Goal: Task Accomplishment & Management: Manage account settings

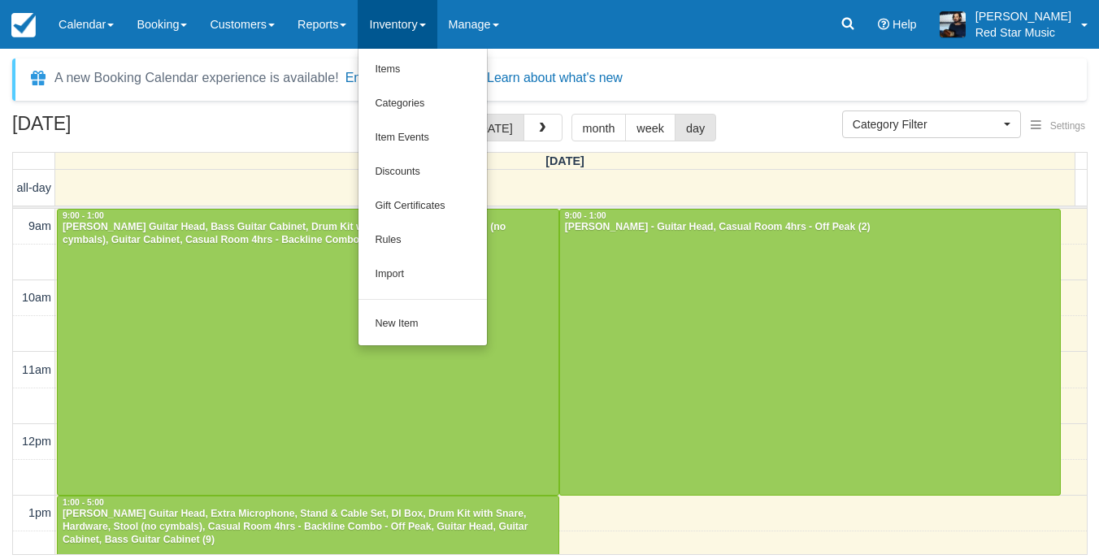
select select
click at [429, 139] on link "Item Events" at bounding box center [423, 138] width 128 height 34
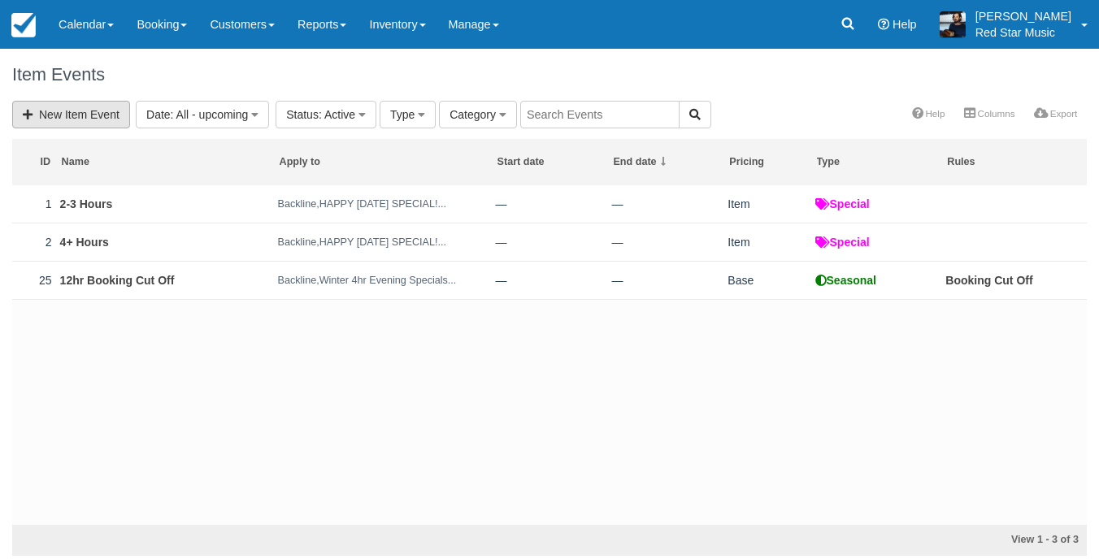
click at [87, 121] on link "New Item Event" at bounding box center [71, 115] width 118 height 28
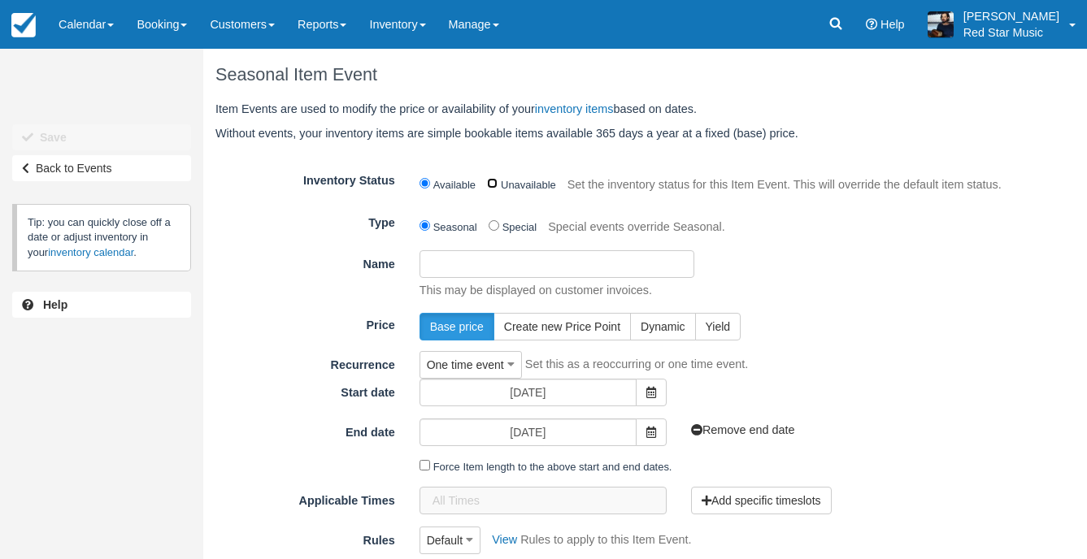
click at [492, 187] on input "Unavailable" at bounding box center [492, 183] width 11 height 11
radio input "true"
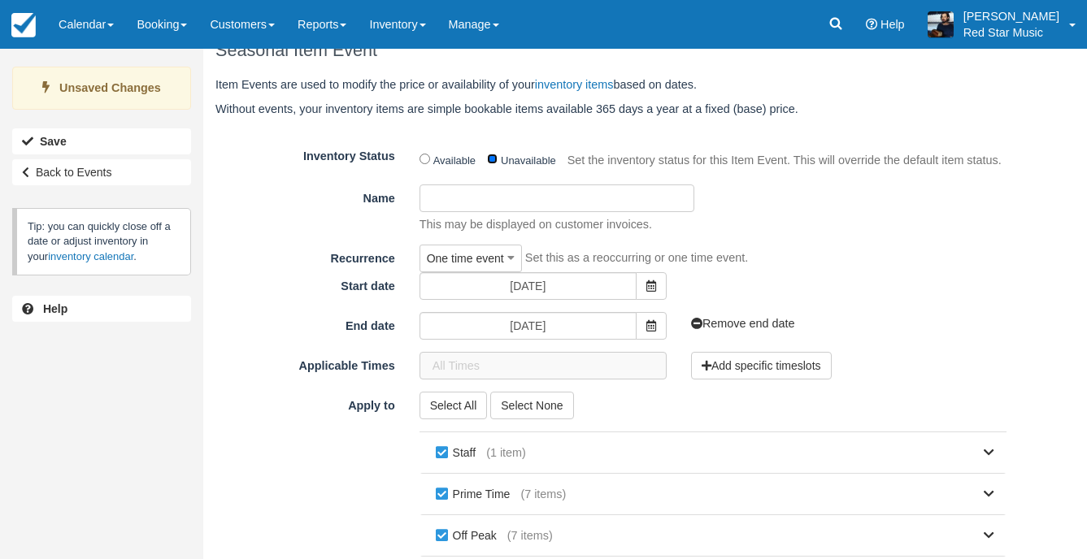
scroll to position [11, 0]
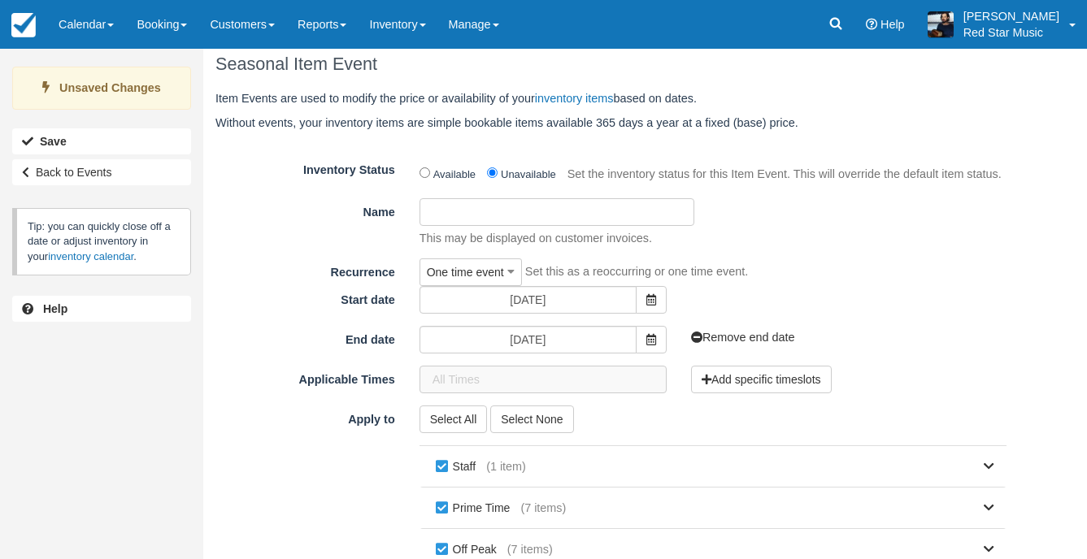
click at [596, 211] on input "Name" at bounding box center [558, 212] width 276 height 28
type input "Xmas/NY Clsure"
click at [641, 299] on span at bounding box center [651, 300] width 31 height 28
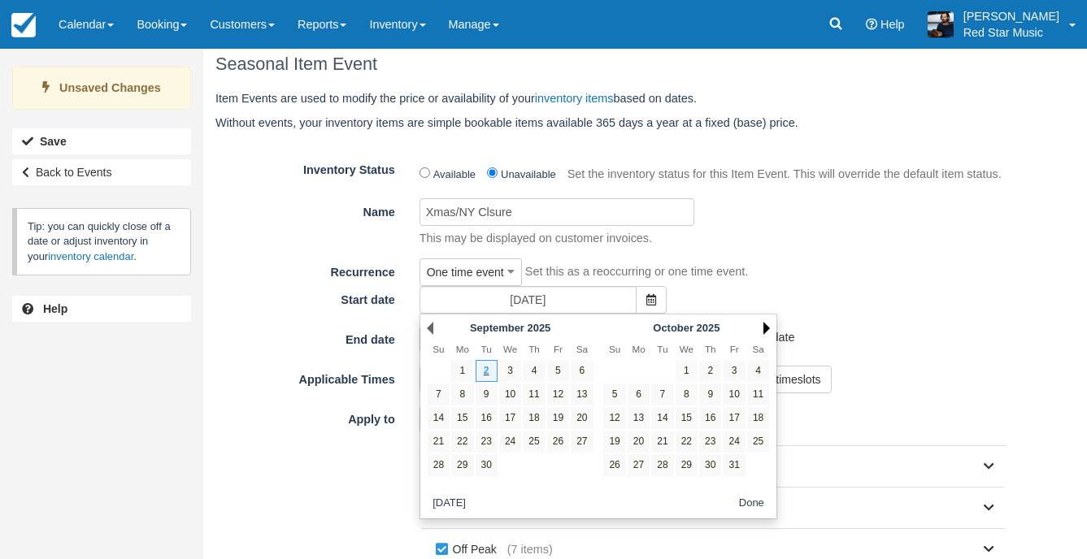
click at [766, 328] on link "Next" at bounding box center [766, 328] width 7 height 13
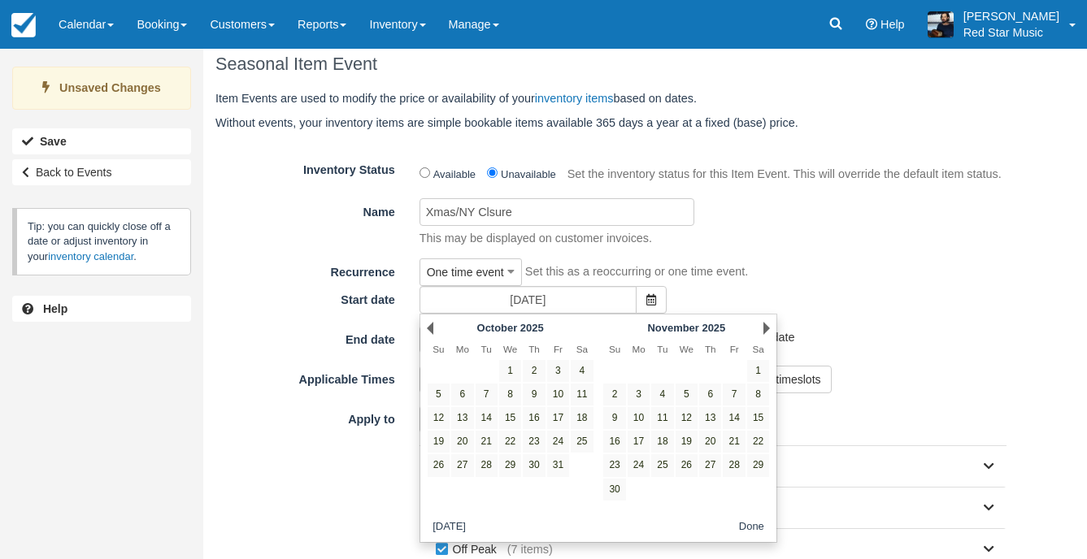
click at [766, 328] on link "Next" at bounding box center [766, 328] width 7 height 13
click at [644, 438] on link "22" at bounding box center [639, 442] width 22 height 22
type input "December 22 2025"
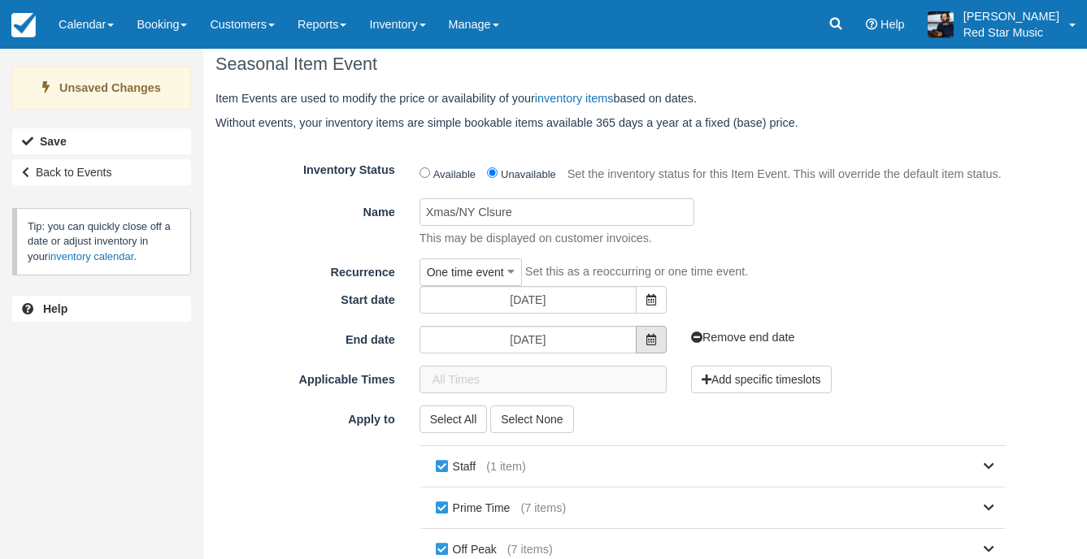
click at [652, 344] on icon at bounding box center [651, 339] width 10 height 11
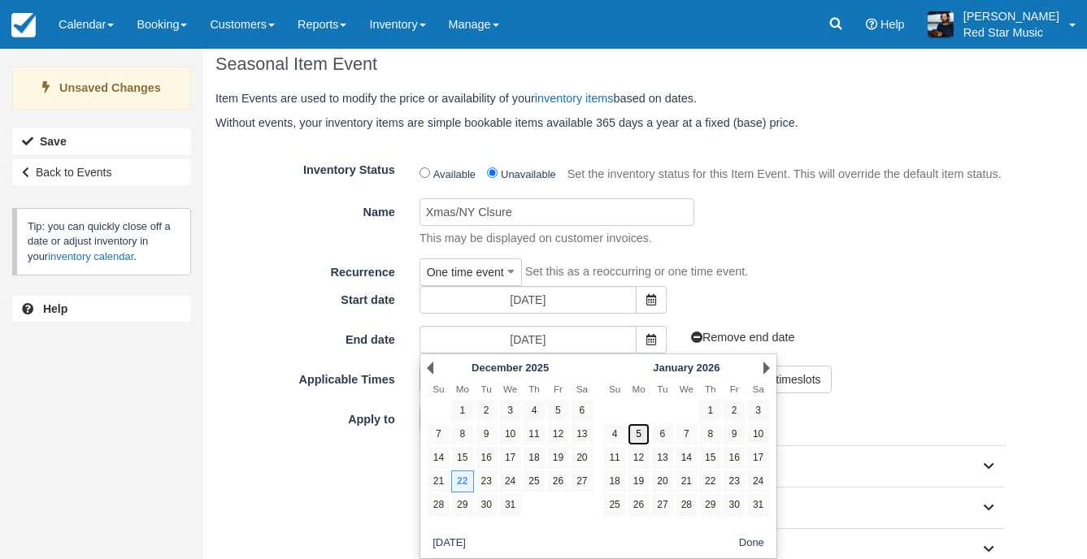
click at [637, 435] on link "5" at bounding box center [639, 435] width 22 height 22
type input "January 05 2026"
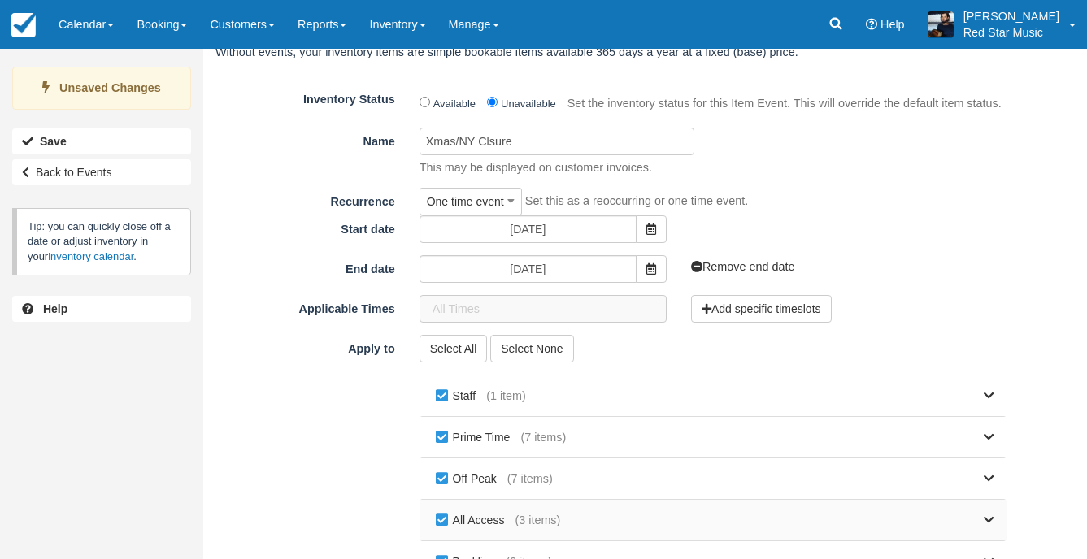
scroll to position [173, 0]
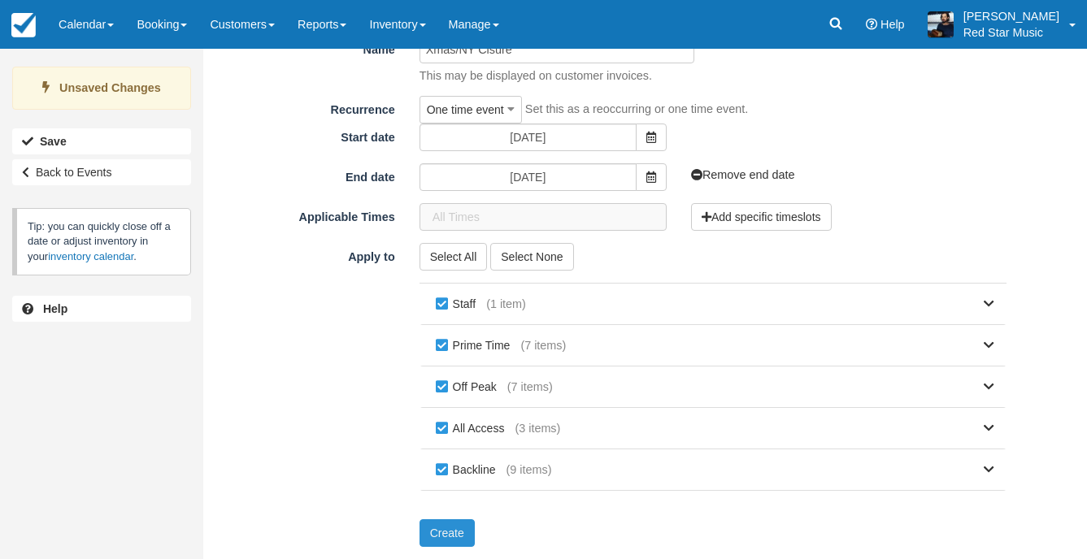
click at [455, 530] on button "Create" at bounding box center [447, 534] width 55 height 28
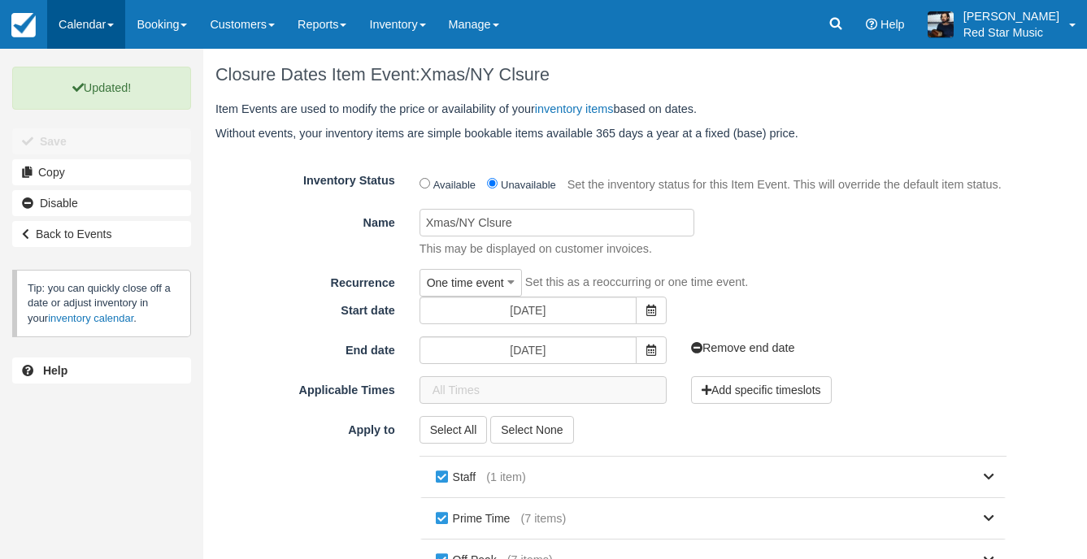
click at [91, 27] on link "Calendar" at bounding box center [86, 24] width 78 height 49
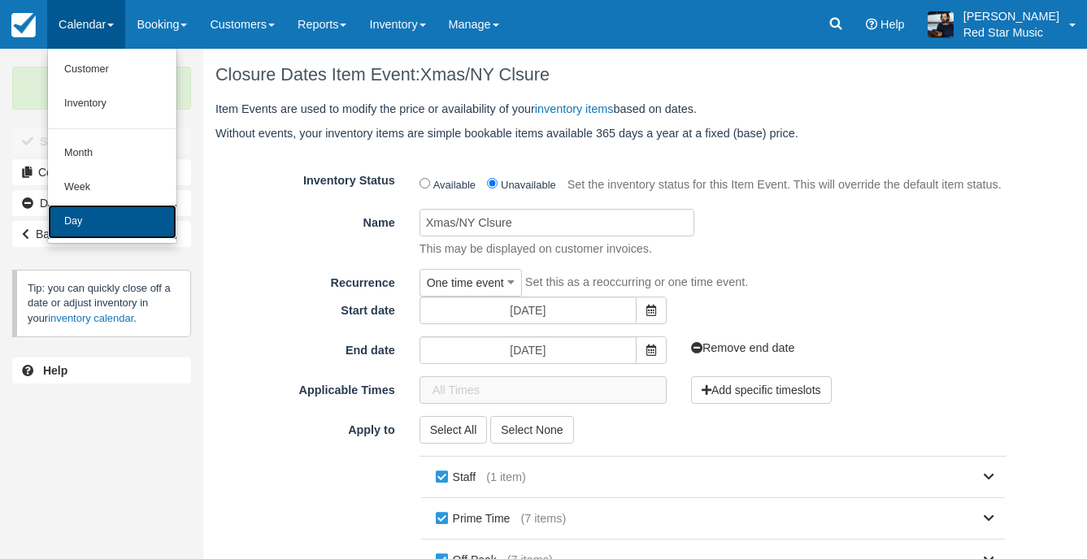
click at [88, 222] on link "Day" at bounding box center [112, 222] width 128 height 34
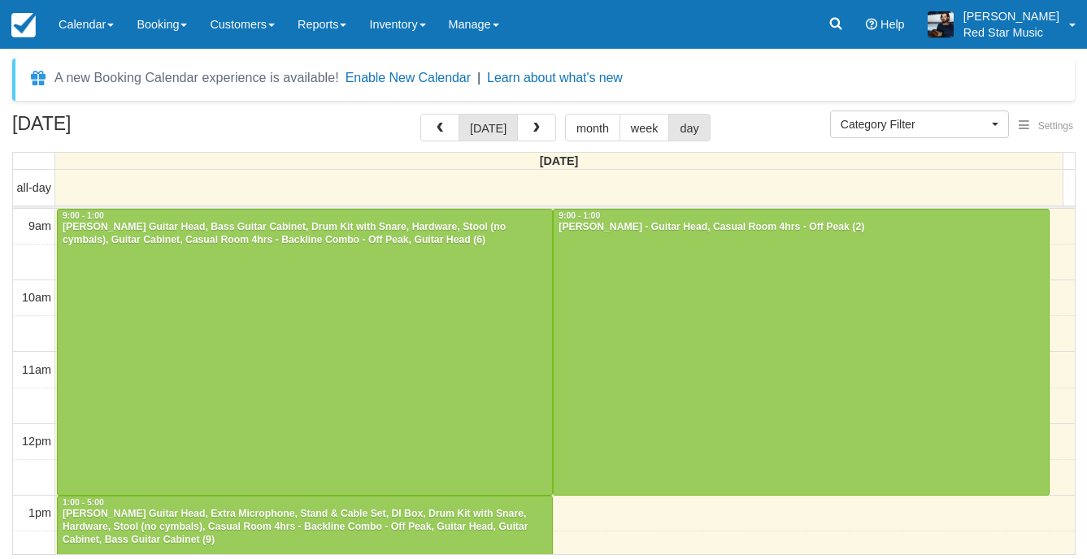
select select
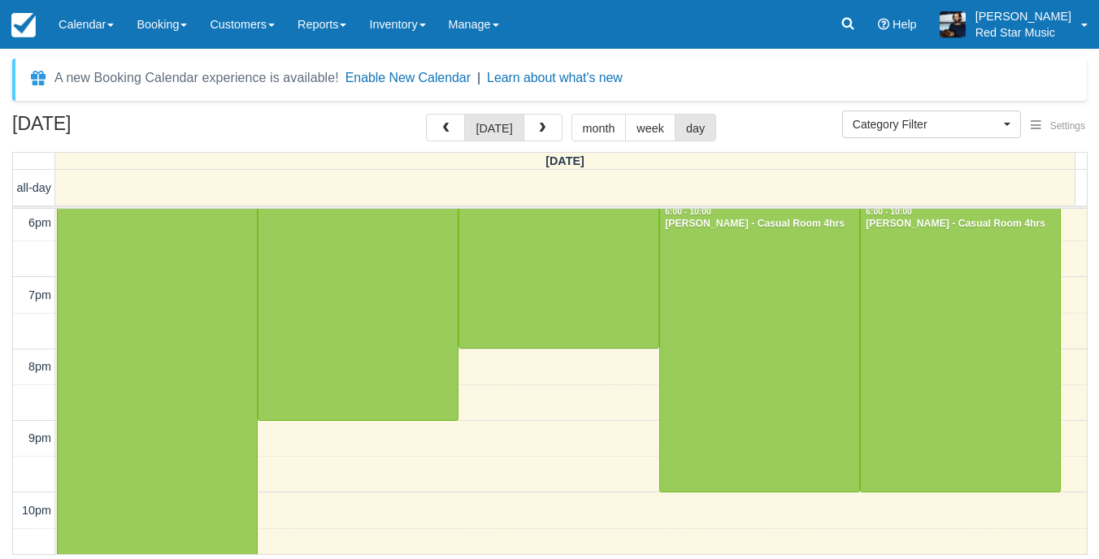
scroll to position [650, 0]
click at [531, 121] on button "button" at bounding box center [543, 128] width 39 height 28
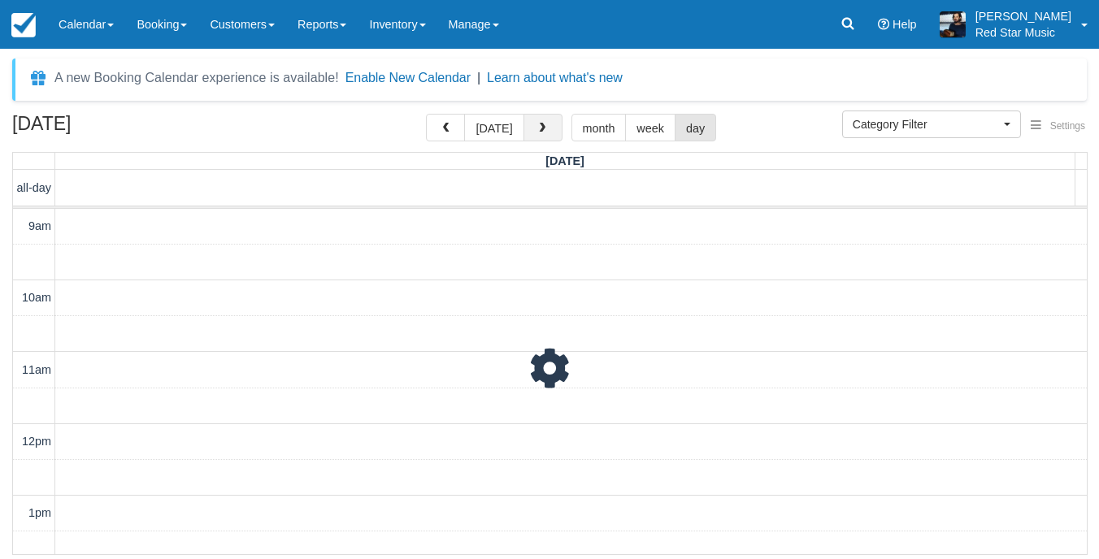
scroll to position [72, 0]
click at [537, 124] on span "button" at bounding box center [542, 128] width 11 height 11
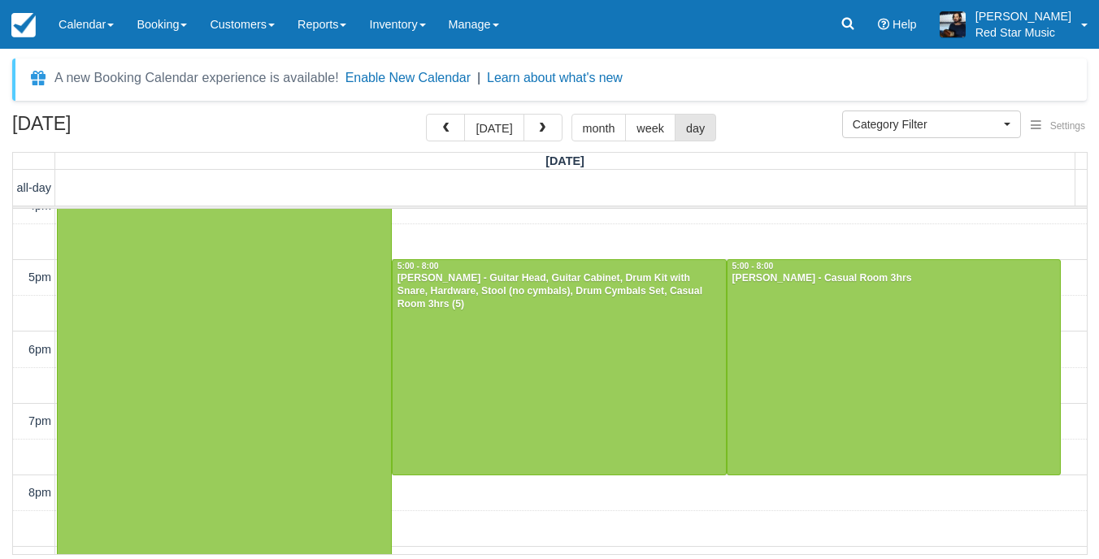
scroll to position [935, 0]
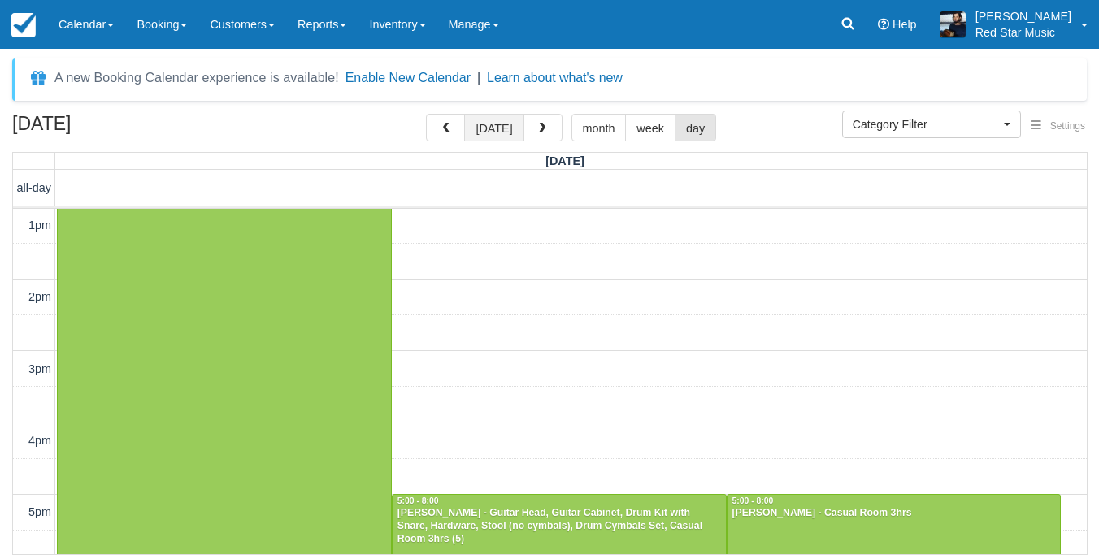
click at [491, 123] on button "[DATE]" at bounding box center [493, 128] width 59 height 28
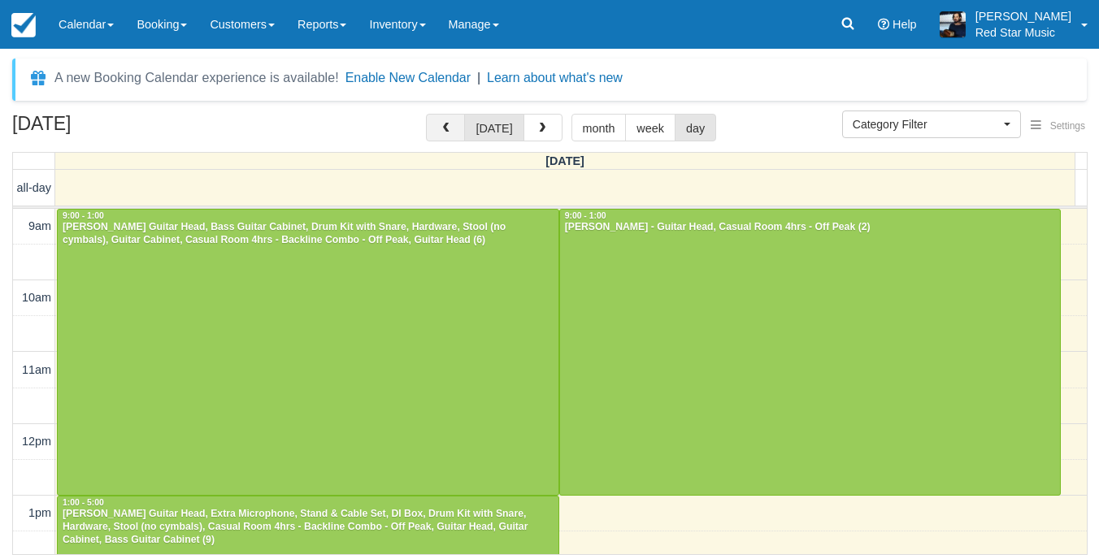
click at [459, 130] on button "button" at bounding box center [445, 128] width 39 height 28
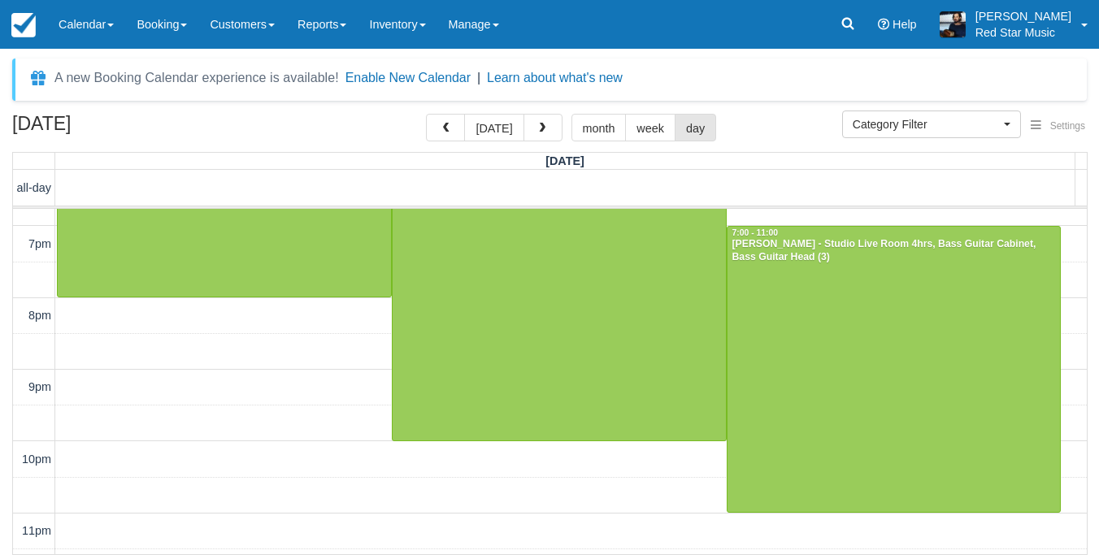
scroll to position [731, 0]
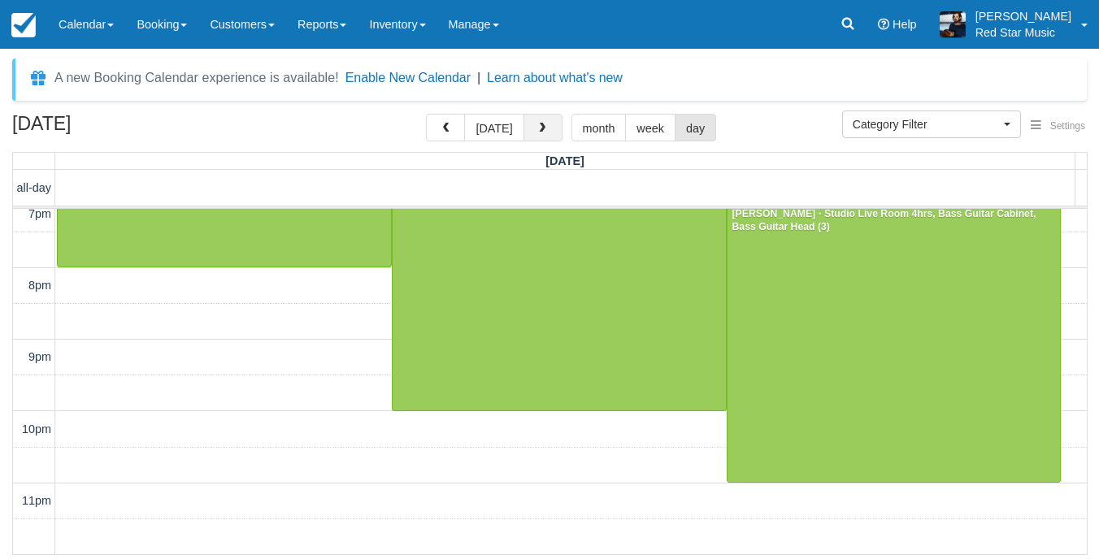
click at [537, 116] on button "button" at bounding box center [543, 128] width 39 height 28
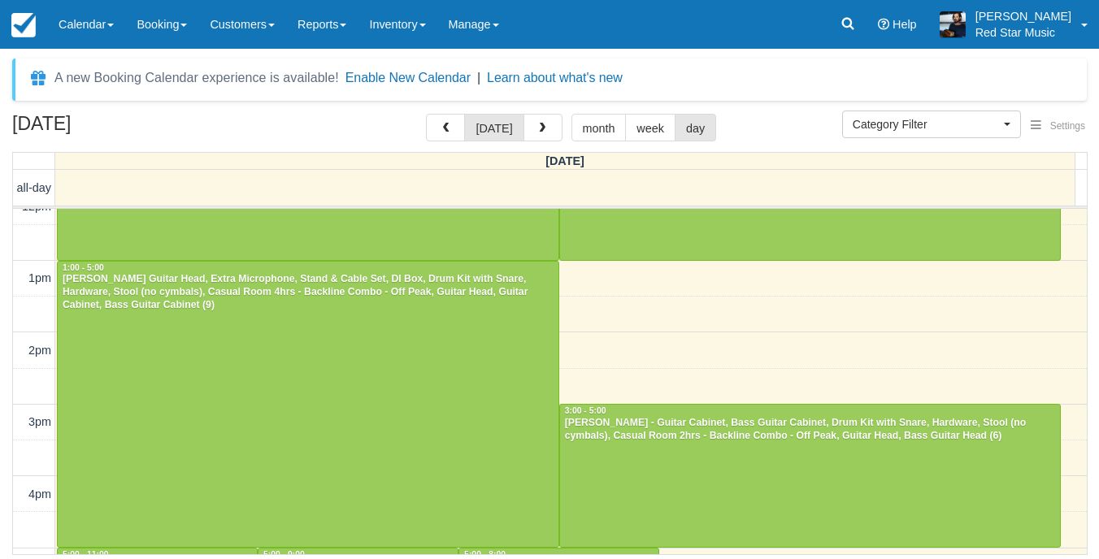
scroll to position [154, 0]
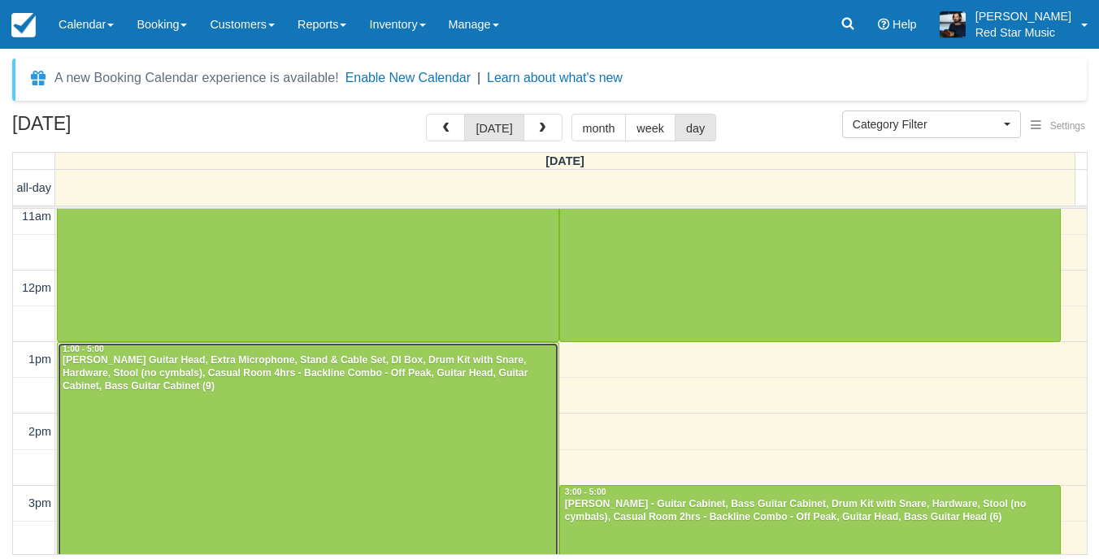
click at [363, 388] on div "[PERSON_NAME] Guitar Head, Extra Microphone, Stand & Cable Set, DI Box, Drum Ki…" at bounding box center [308, 373] width 493 height 39
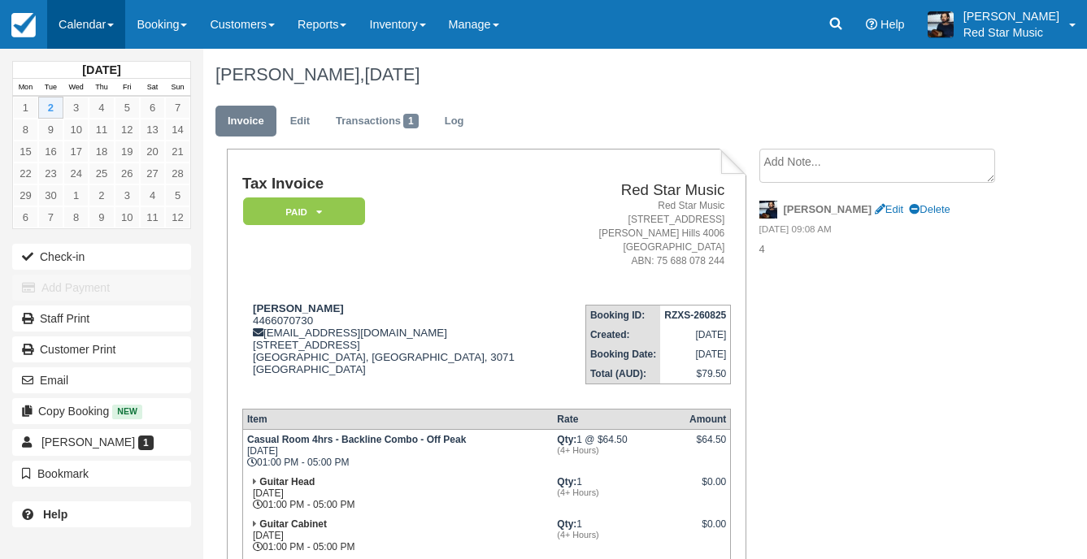
click at [103, 28] on link "Calendar" at bounding box center [86, 24] width 78 height 49
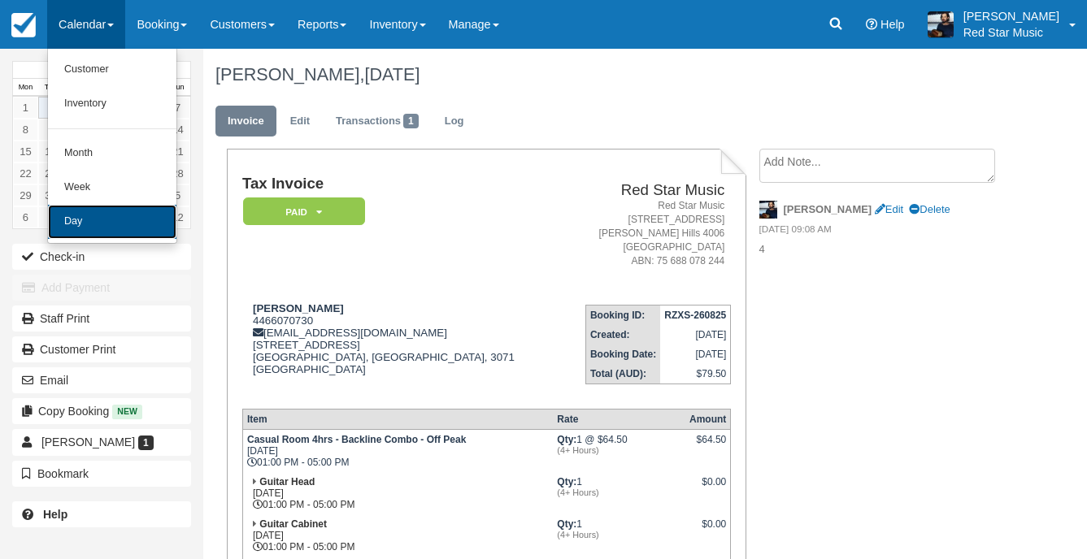
click at [107, 214] on link "Day" at bounding box center [112, 222] width 128 height 34
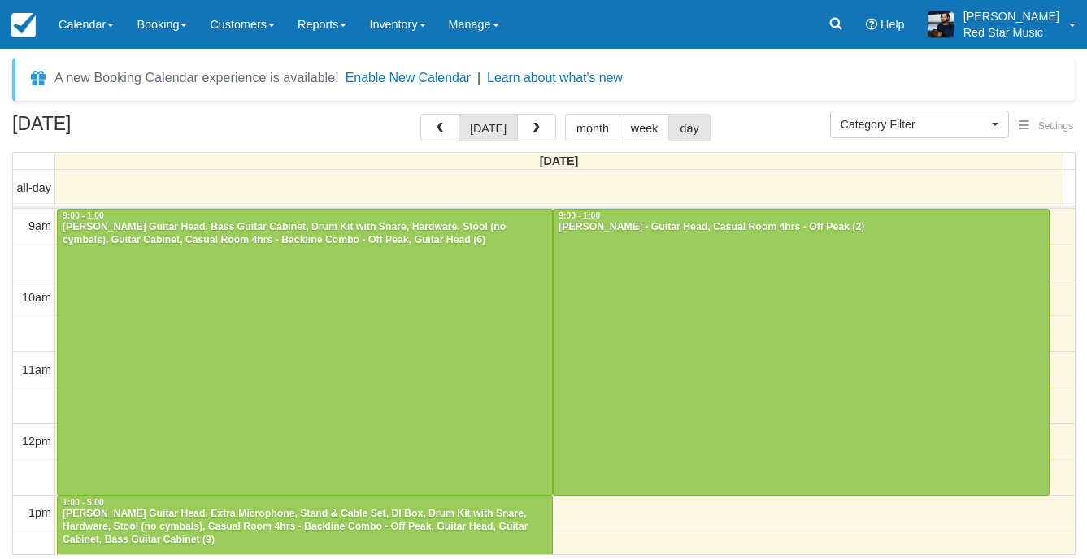
select select
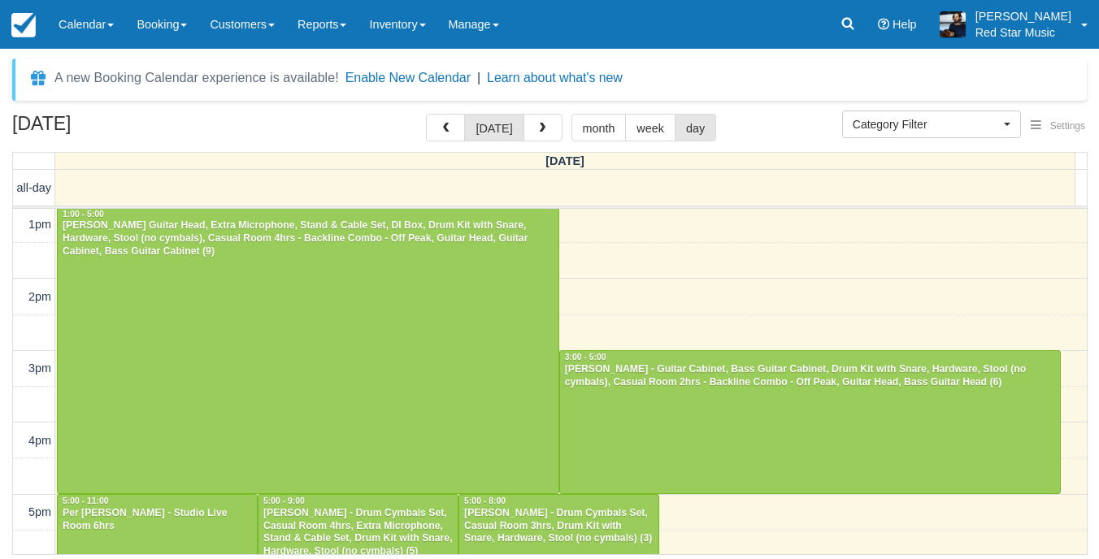
scroll to position [325, 0]
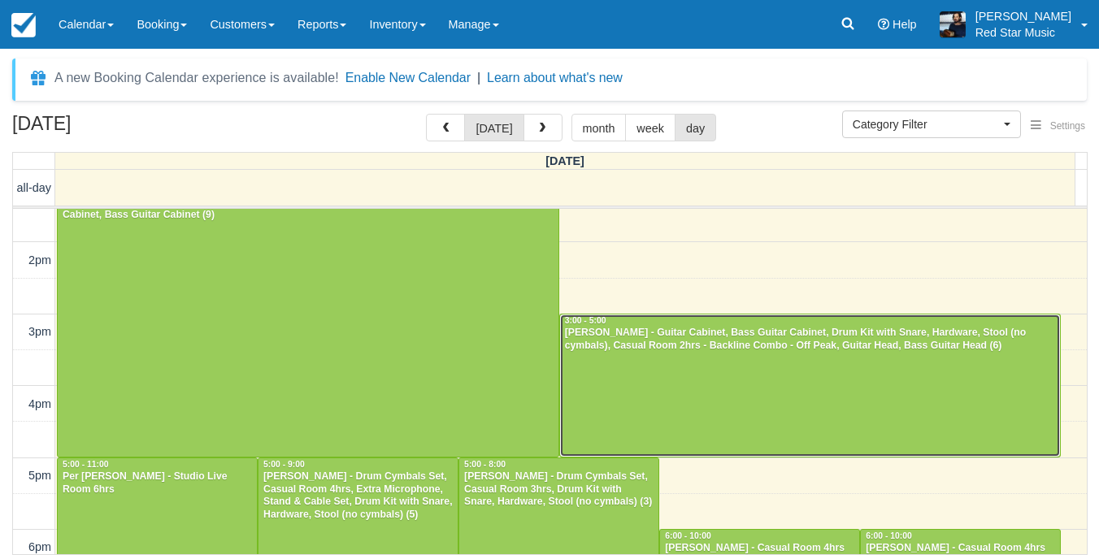
click at [721, 363] on div at bounding box center [810, 386] width 501 height 142
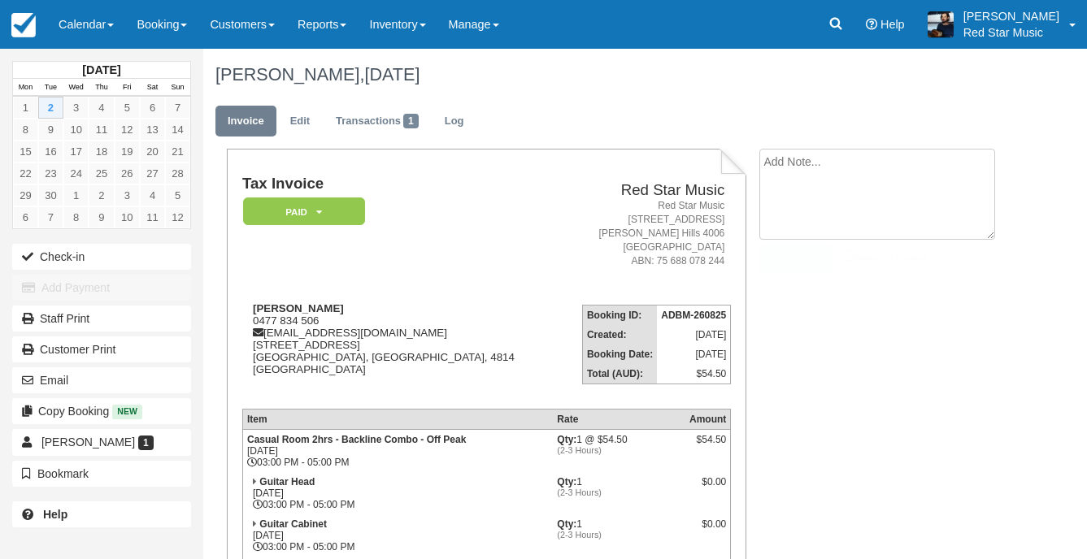
click at [800, 176] on textarea at bounding box center [877, 194] width 236 height 91
type textarea "3"
click at [824, 256] on button "Create" at bounding box center [795, 259] width 73 height 28
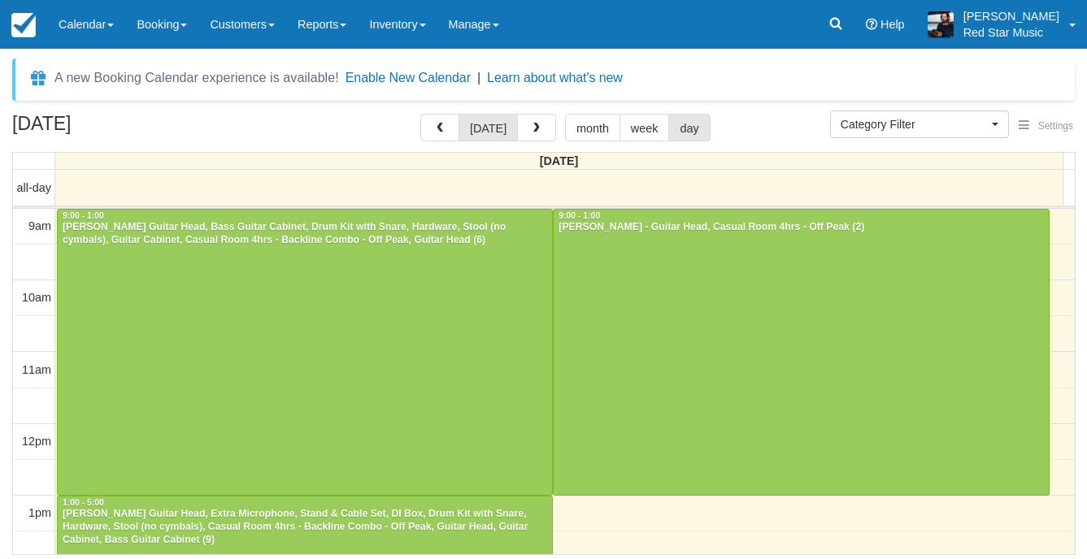
select select
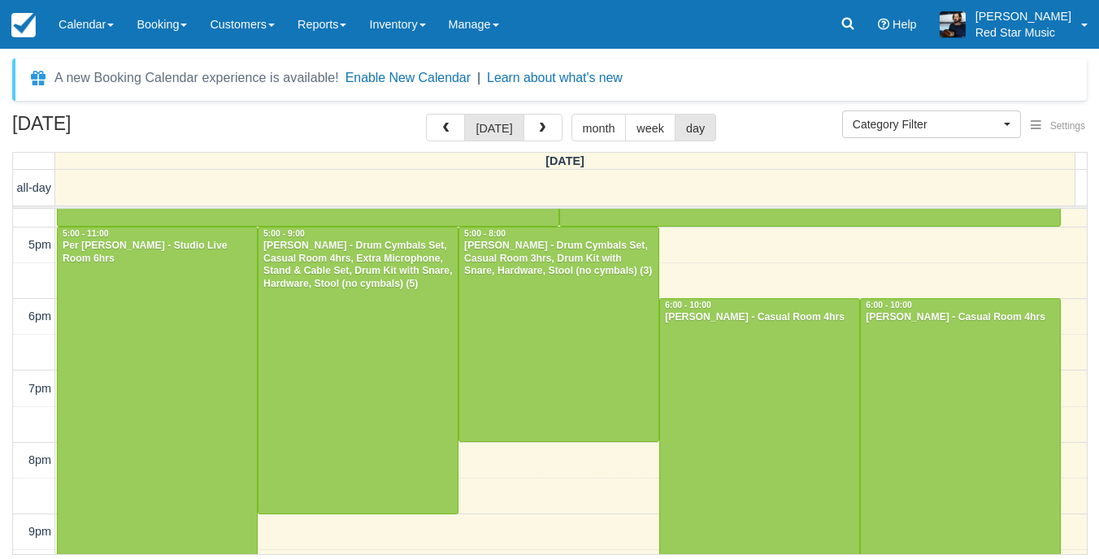
scroll to position [560, 0]
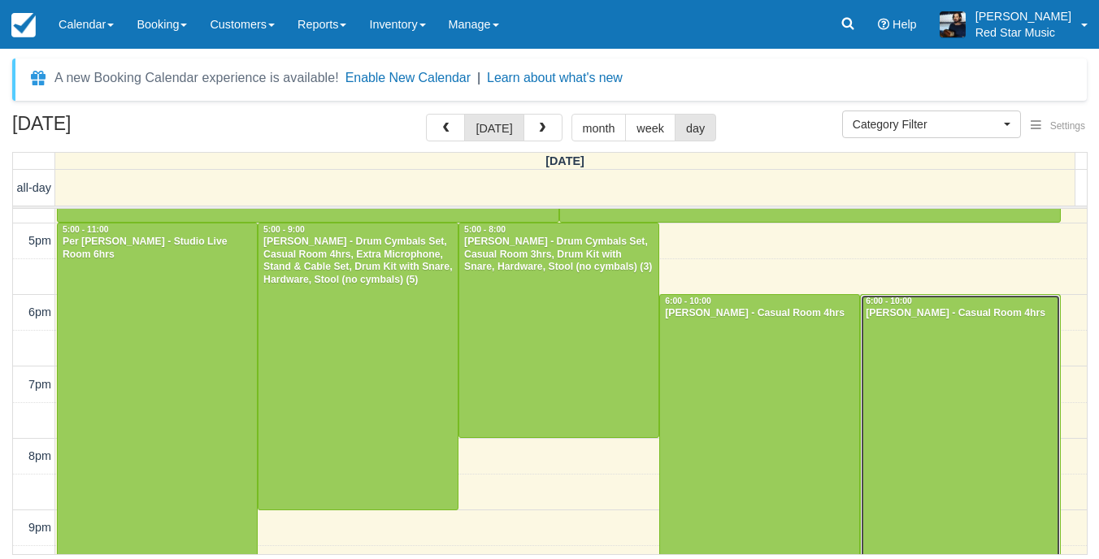
click at [989, 386] on div at bounding box center [960, 438] width 199 height 286
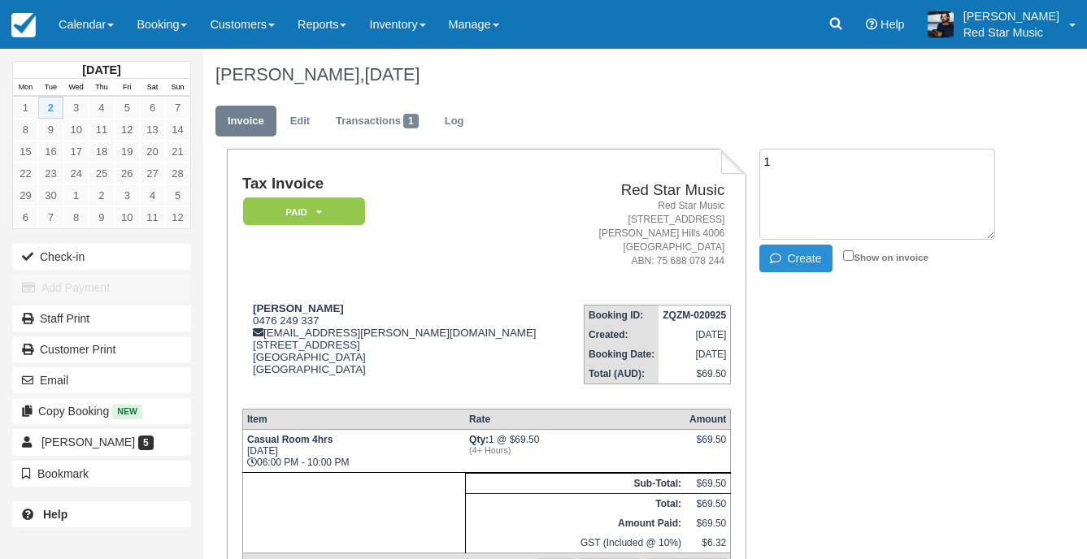
type textarea "1"
click at [804, 252] on button "Create" at bounding box center [795, 259] width 73 height 28
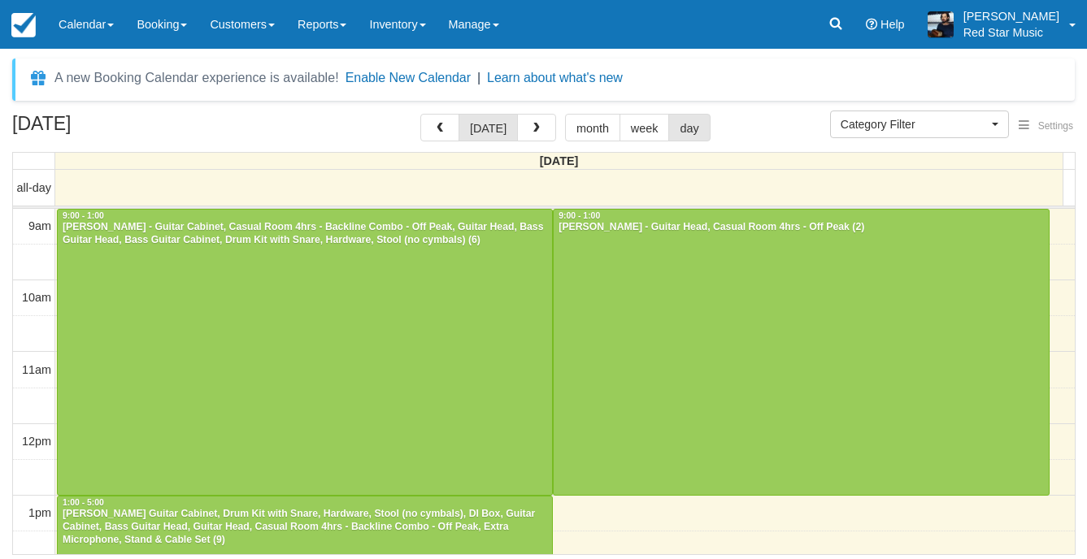
select select
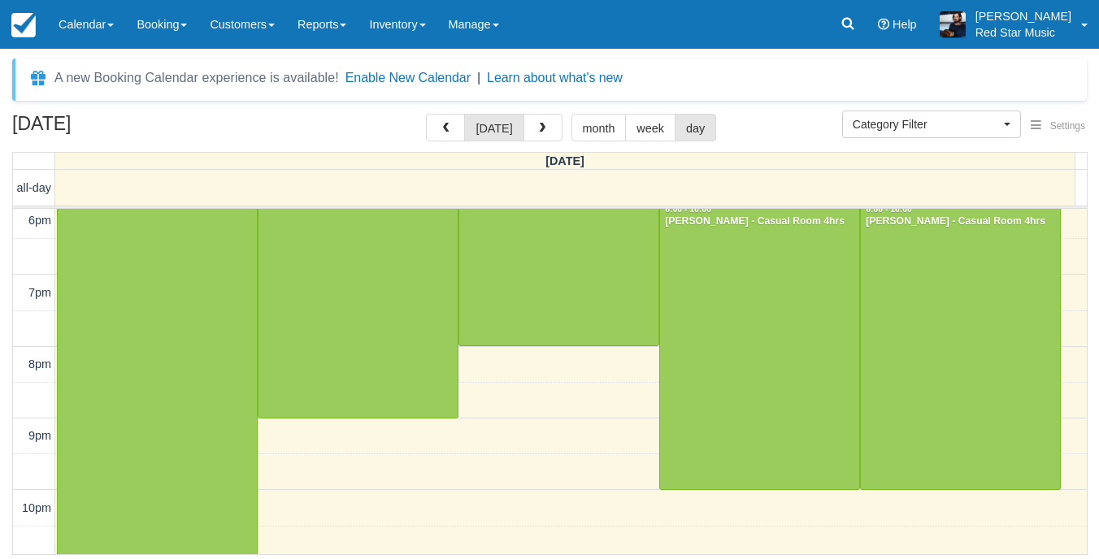
scroll to position [650, 0]
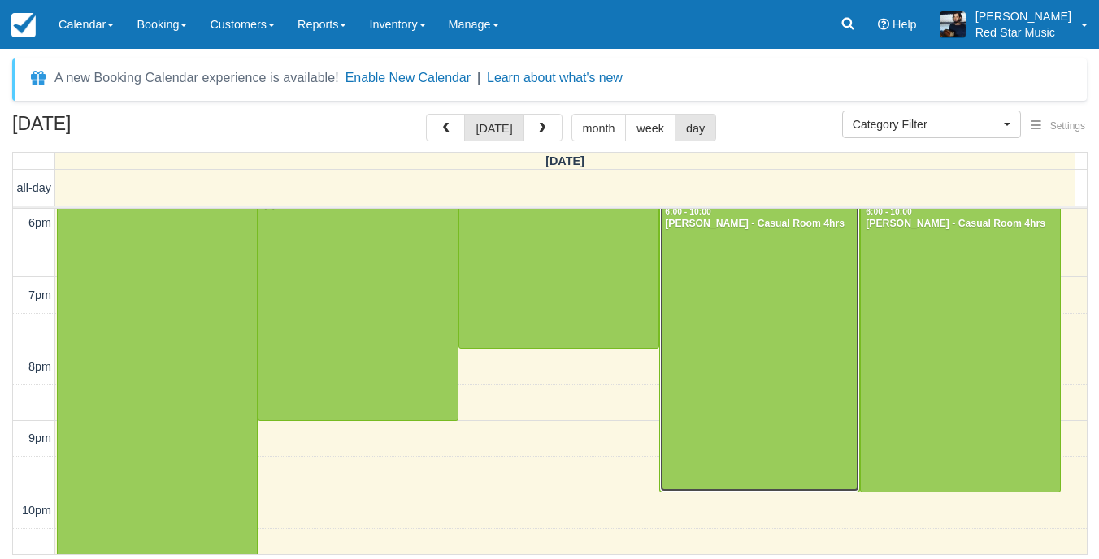
click at [810, 405] on div at bounding box center [759, 349] width 199 height 286
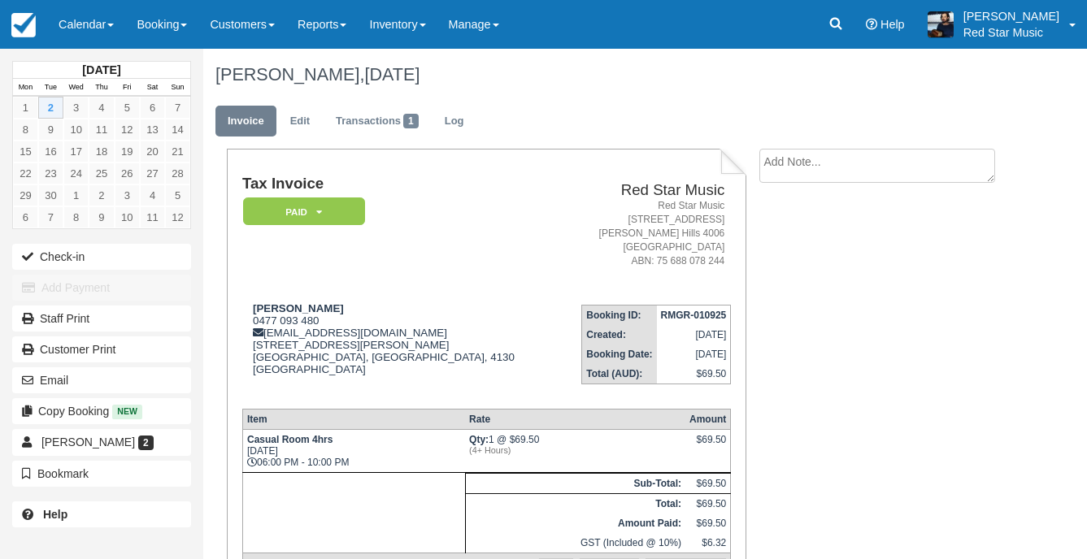
click at [881, 150] on textarea at bounding box center [877, 166] width 236 height 34
type textarea "1"
type textarea "2"
click at [802, 255] on button "Create" at bounding box center [795, 259] width 73 height 28
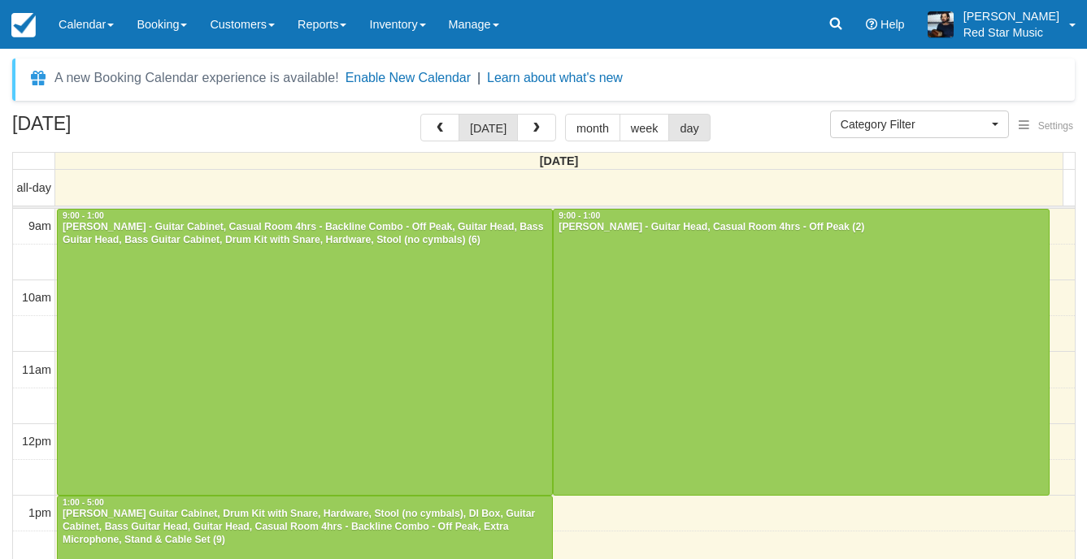
select select
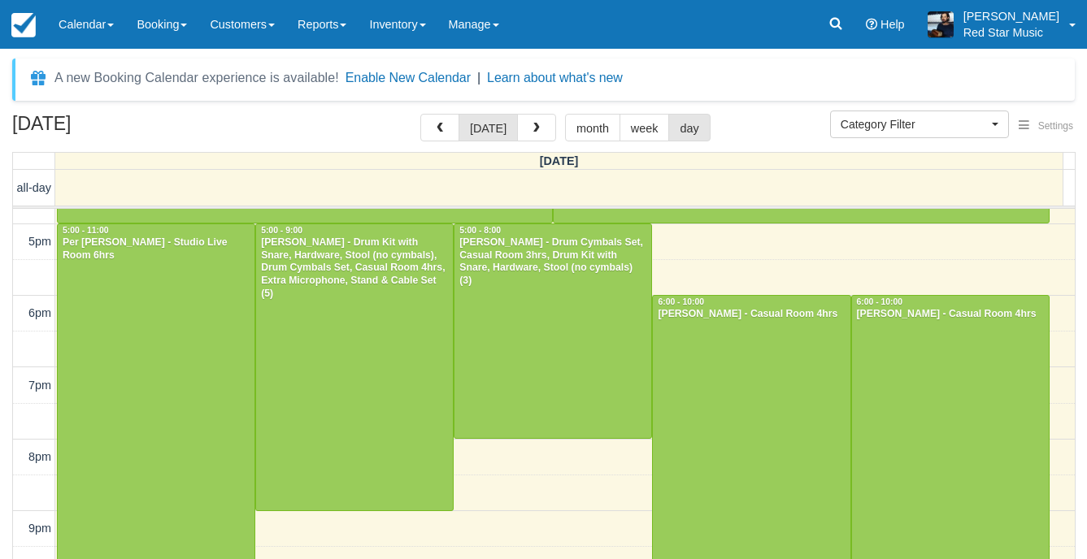
scroll to position [560, 0]
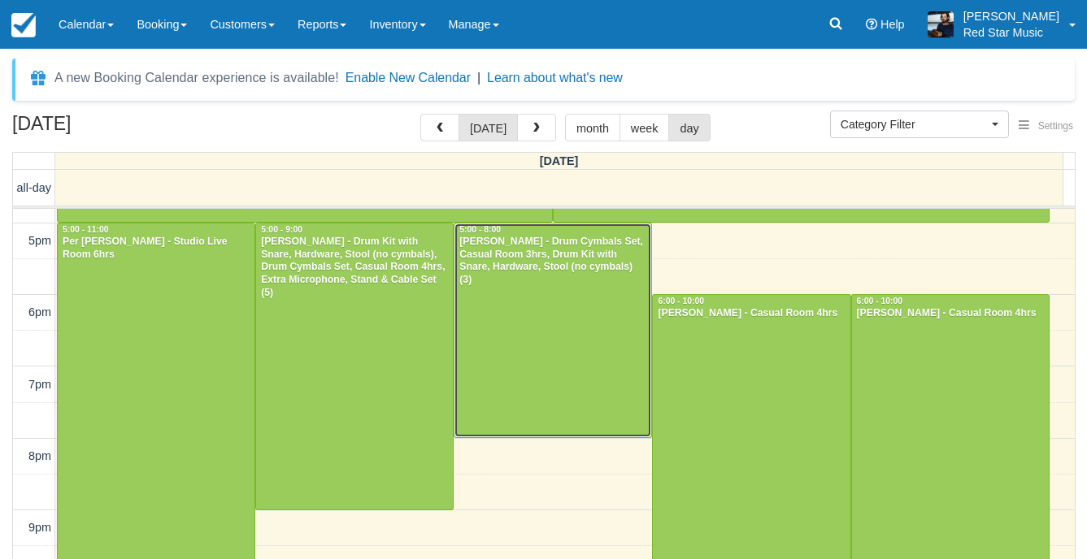
click at [572, 374] on div at bounding box center [552, 331] width 197 height 214
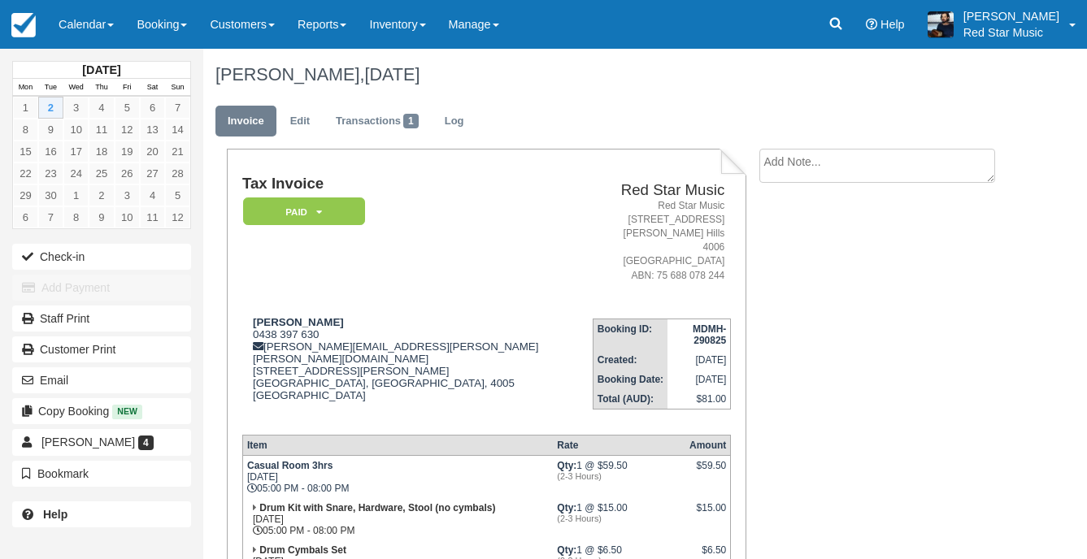
click at [813, 168] on textarea at bounding box center [877, 166] width 236 height 34
type textarea "3"
click at [776, 253] on icon "button" at bounding box center [779, 258] width 18 height 11
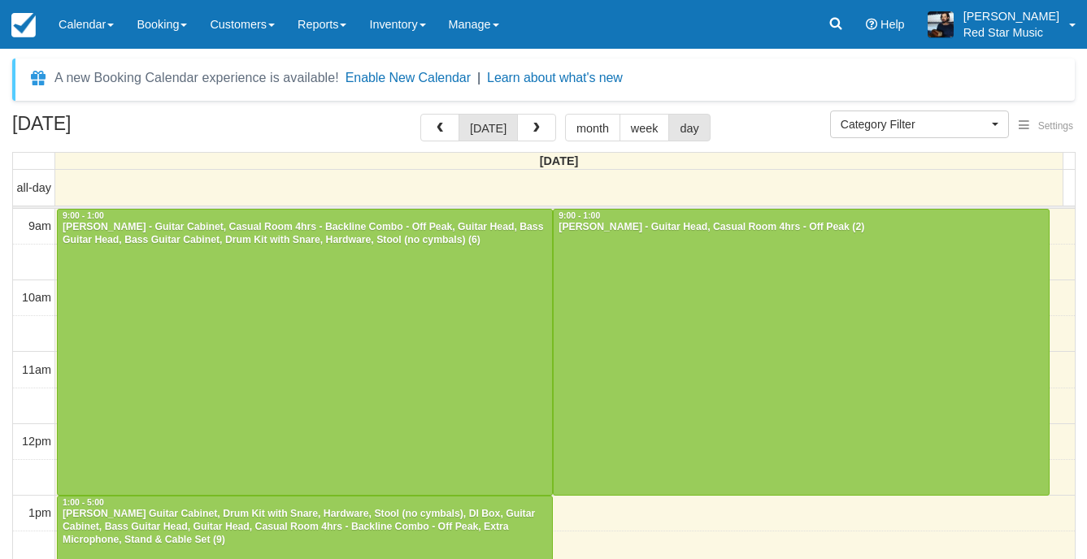
select select
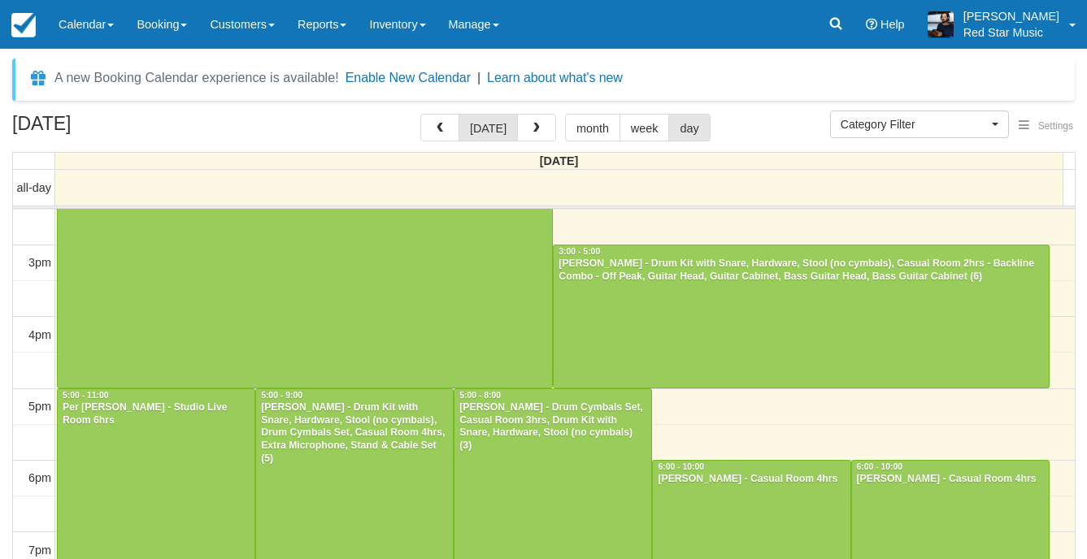
scroll to position [479, 0]
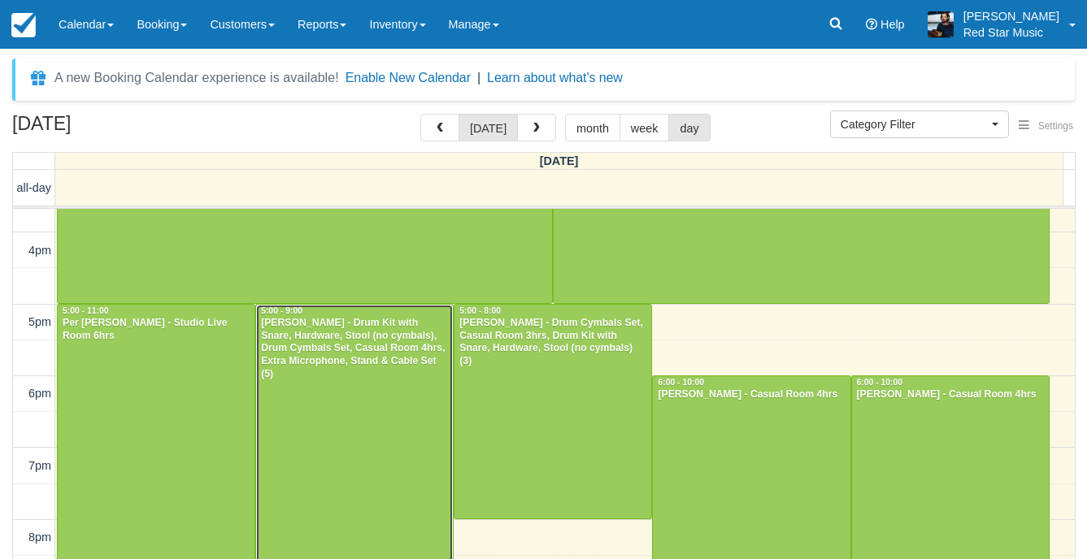
click at [380, 403] on div at bounding box center [354, 448] width 197 height 286
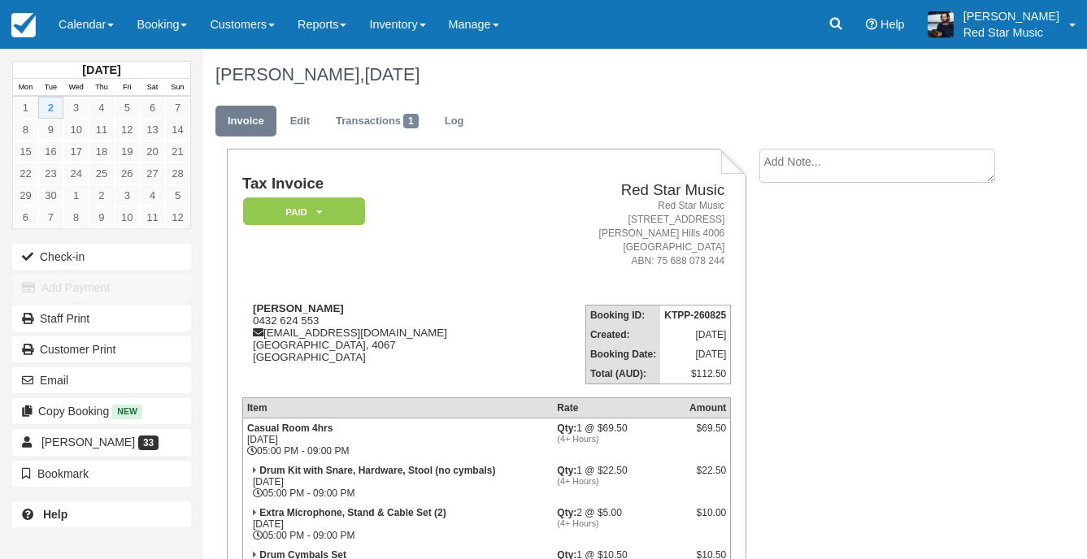
click at [831, 149] on textarea at bounding box center [877, 166] width 236 height 34
type textarea "4"
click at [782, 251] on button "Create" at bounding box center [795, 259] width 73 height 28
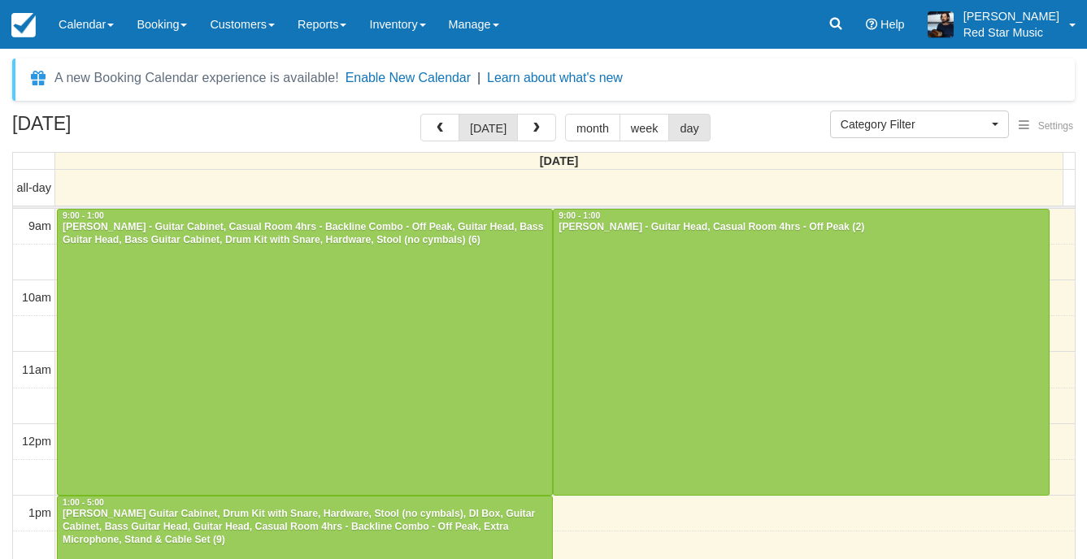
select select
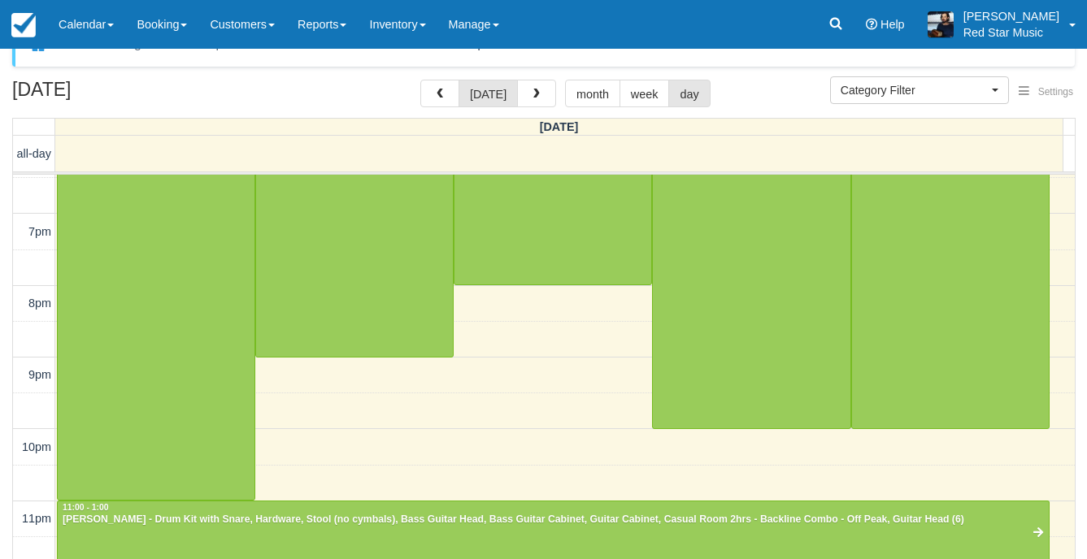
scroll to position [52, 0]
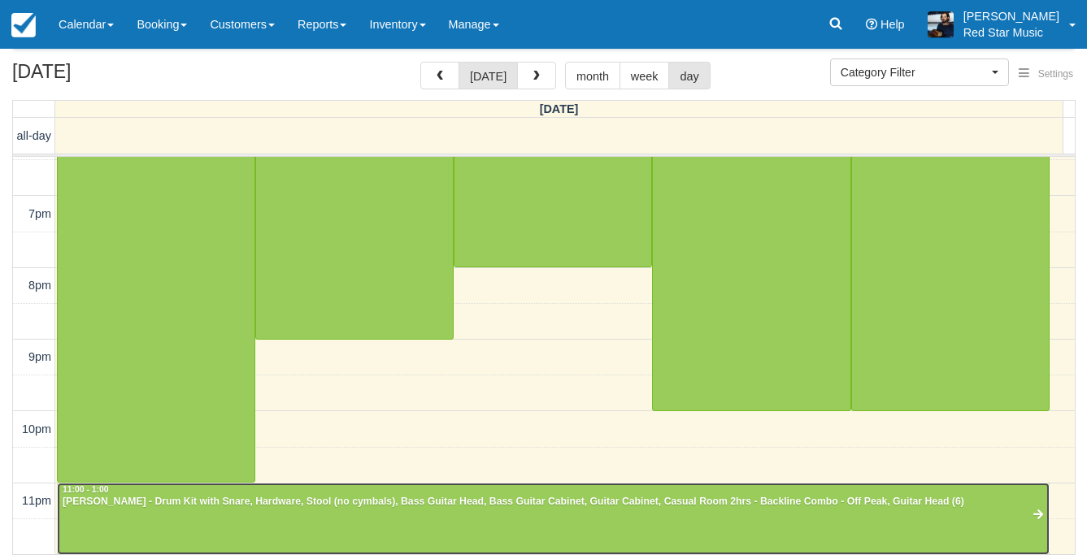
click at [547, 505] on div "[PERSON_NAME] - Drum Kit with Snare, Hardware, Stool (no cymbals), Bass Guitar …" at bounding box center [553, 502] width 983 height 13
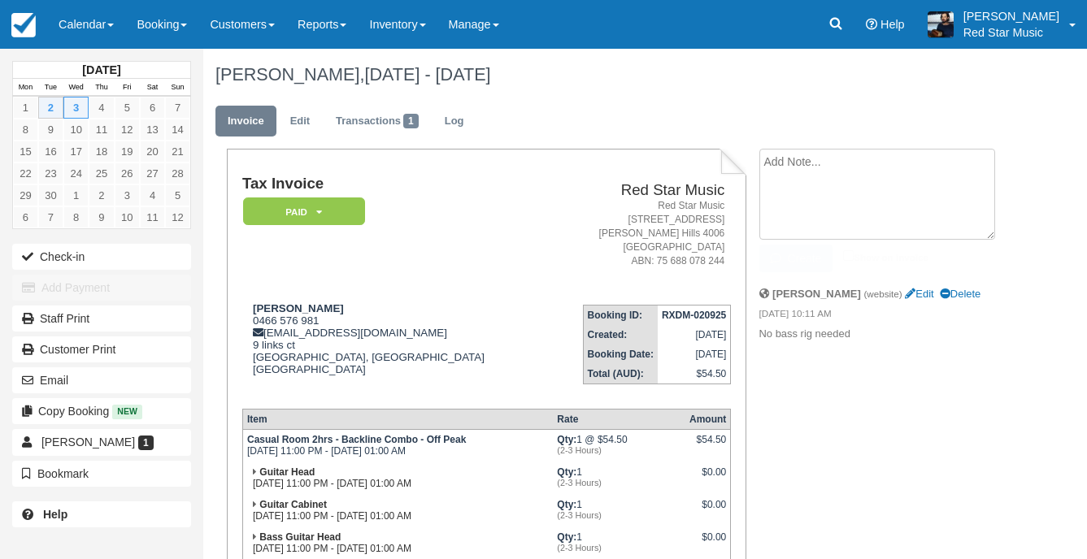
click at [831, 176] on textarea at bounding box center [877, 194] width 236 height 91
type textarea "4"
click at [786, 255] on icon "button" at bounding box center [779, 258] width 18 height 11
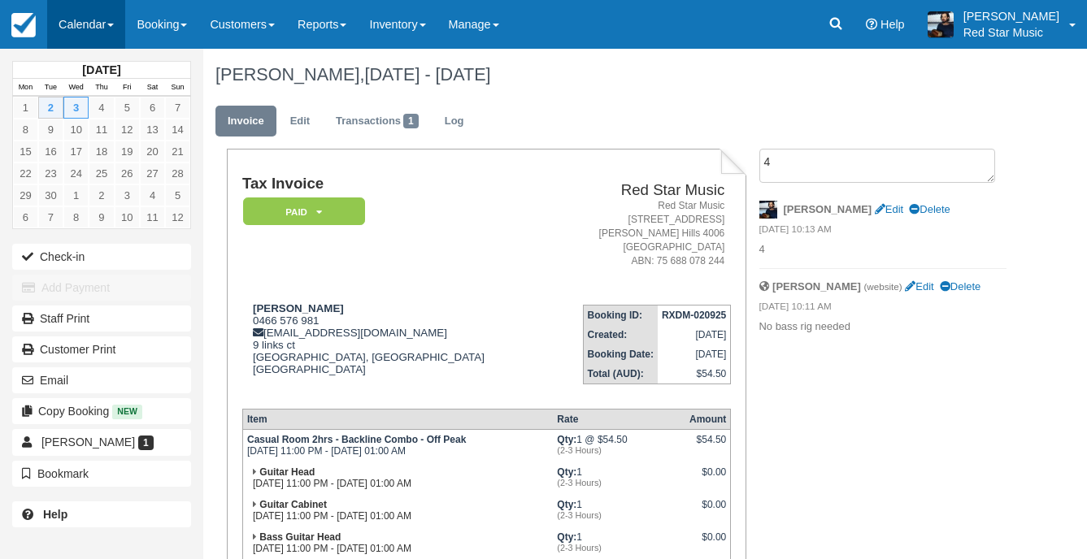
click at [74, 21] on link "Calendar" at bounding box center [86, 24] width 78 height 49
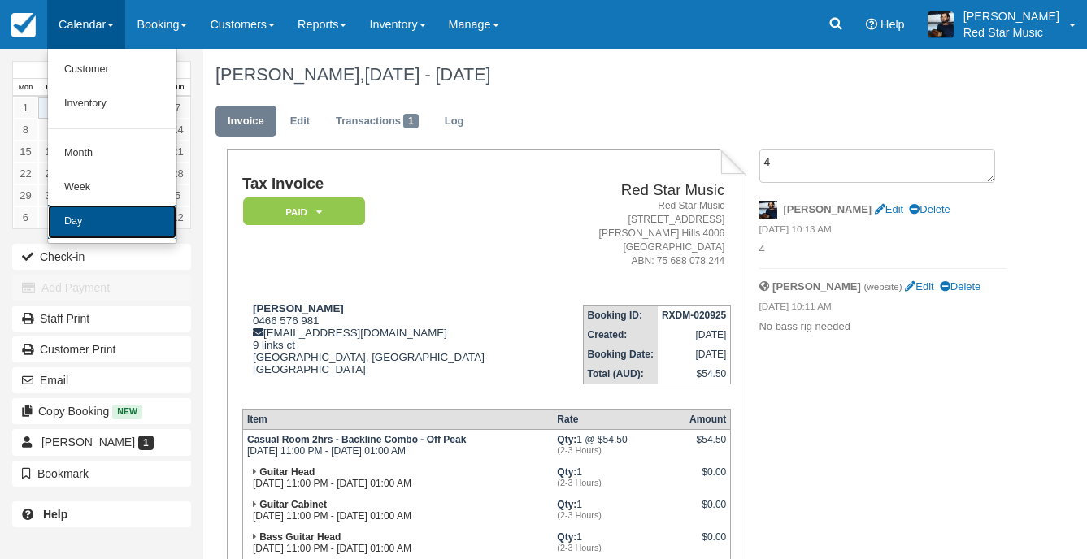
click at [102, 232] on link "Day" at bounding box center [112, 222] width 128 height 34
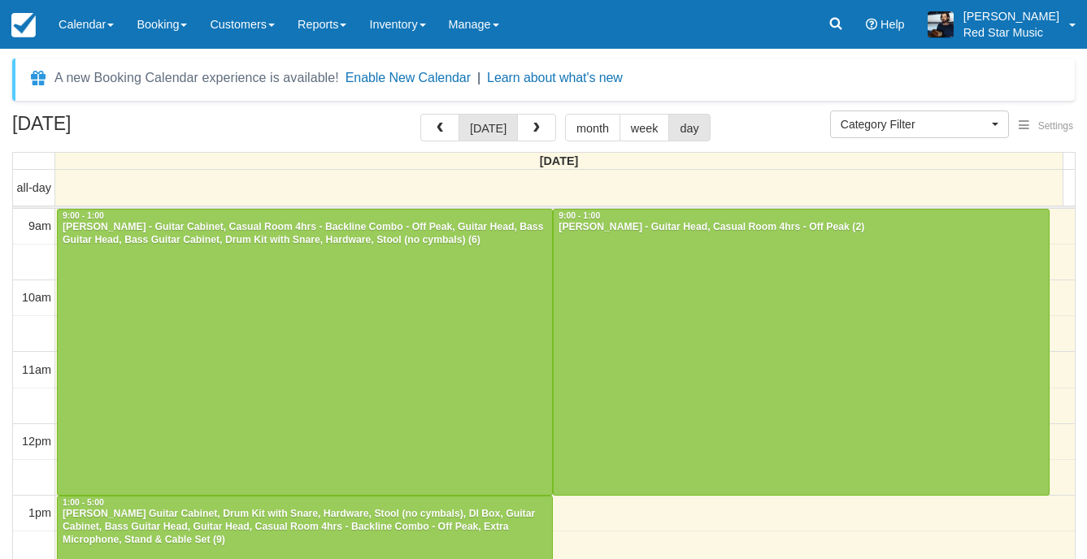
select select
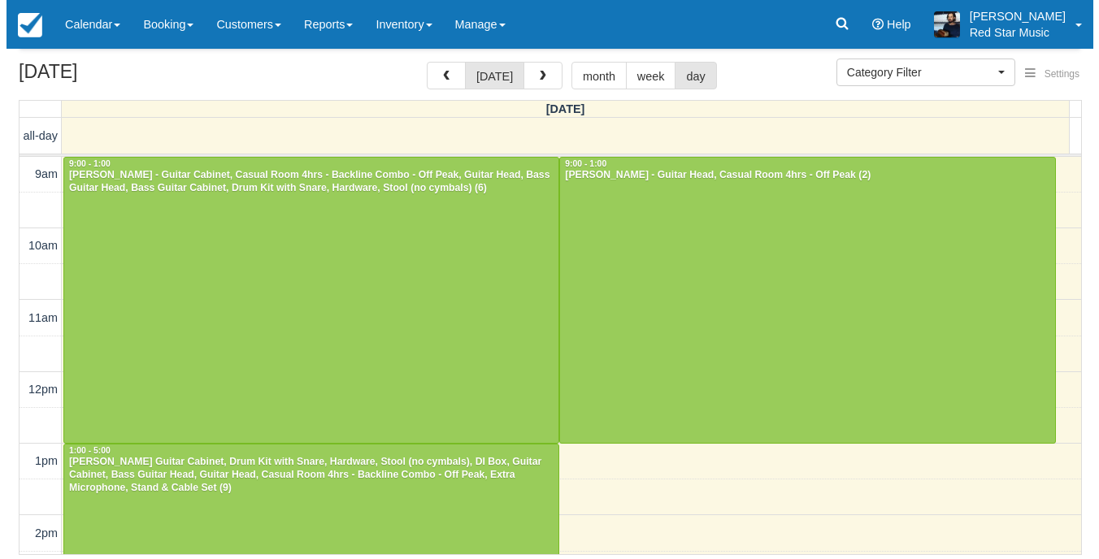
scroll to position [81, 0]
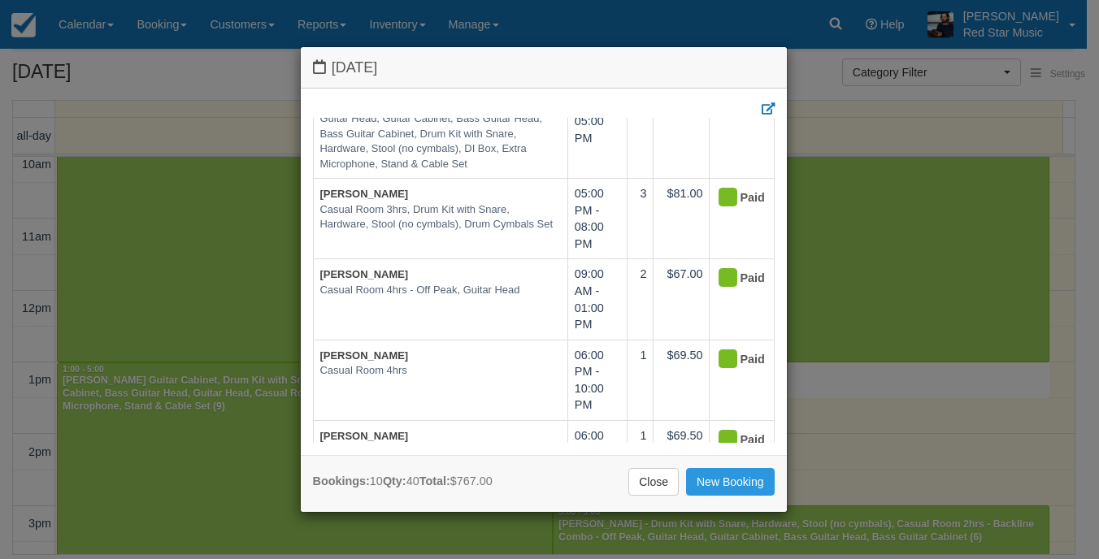
scroll to position [490, 0]
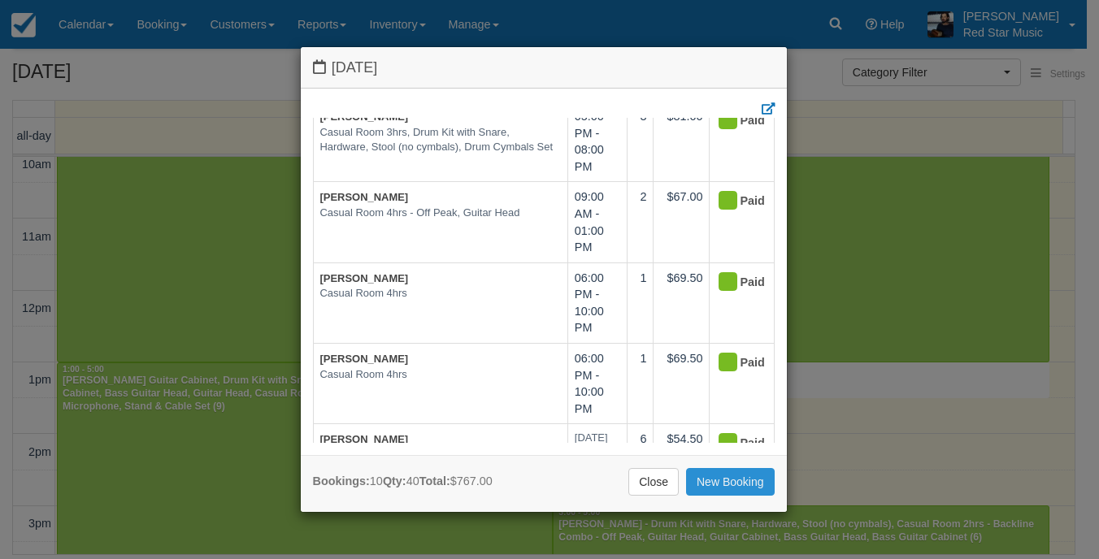
click at [741, 474] on link "New Booking" at bounding box center [730, 482] width 89 height 28
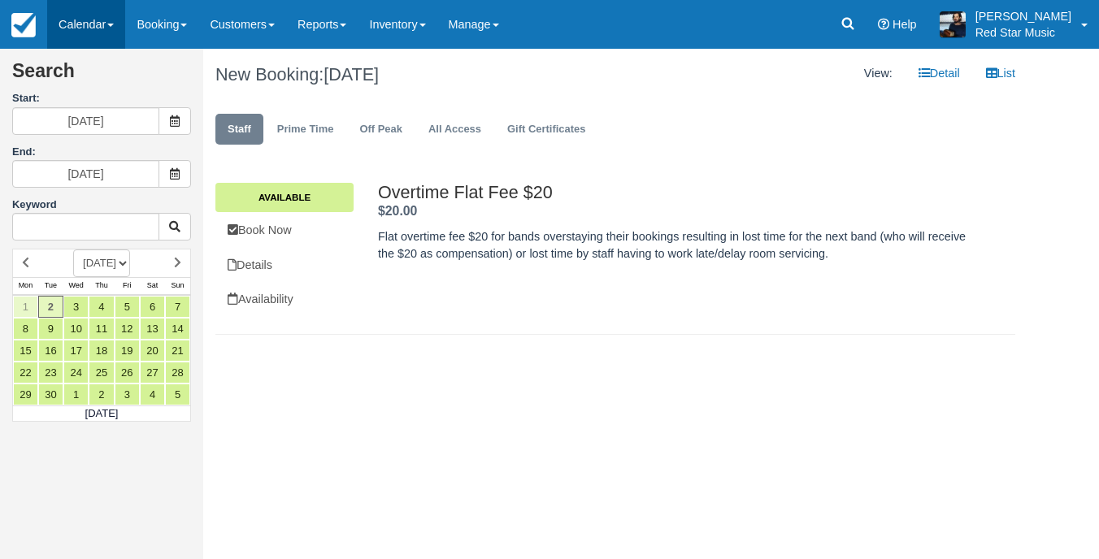
click at [80, 20] on link "Calendar" at bounding box center [86, 24] width 78 height 49
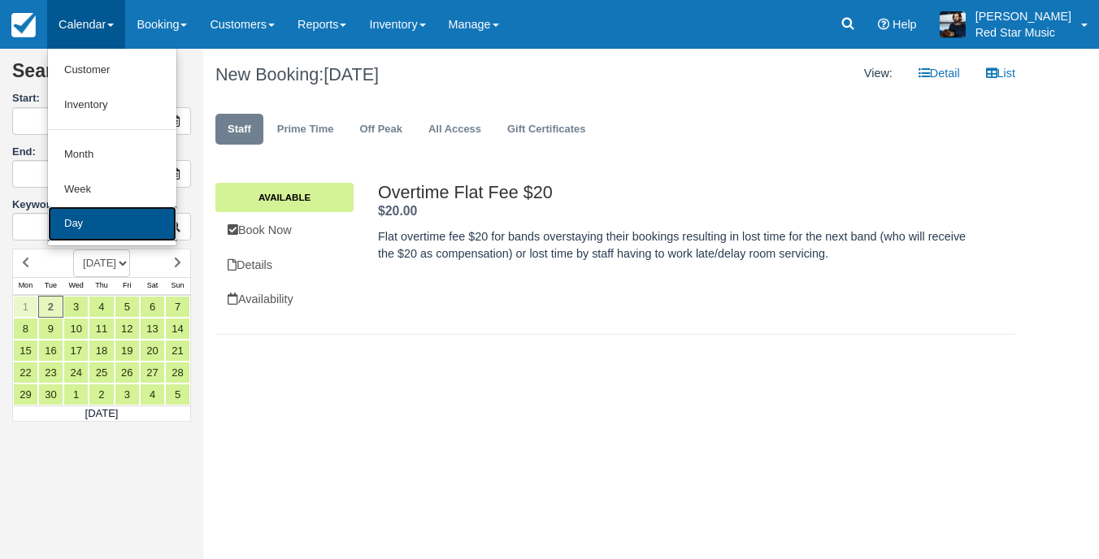
click at [85, 217] on link "Day" at bounding box center [112, 224] width 128 height 35
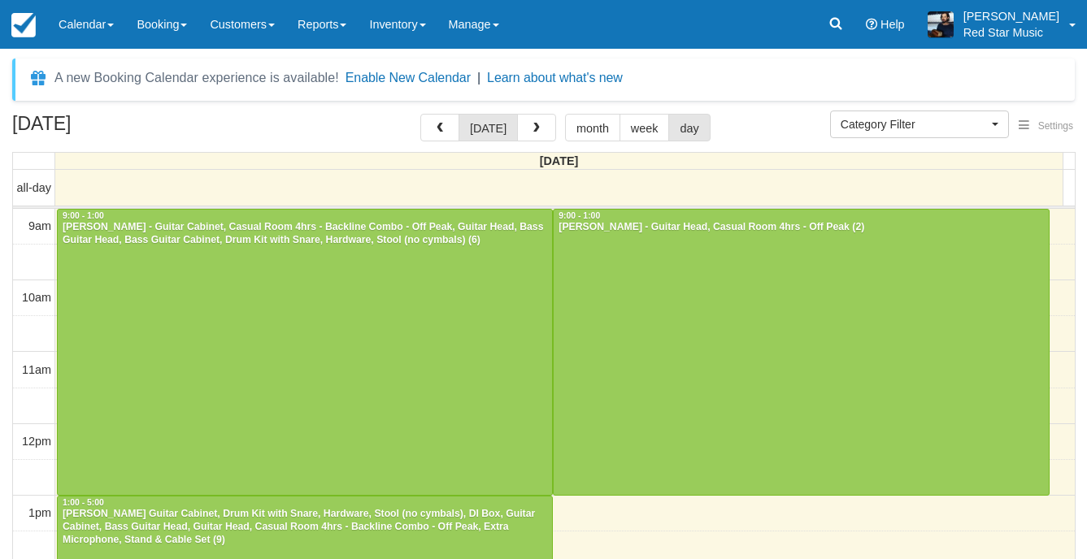
select select
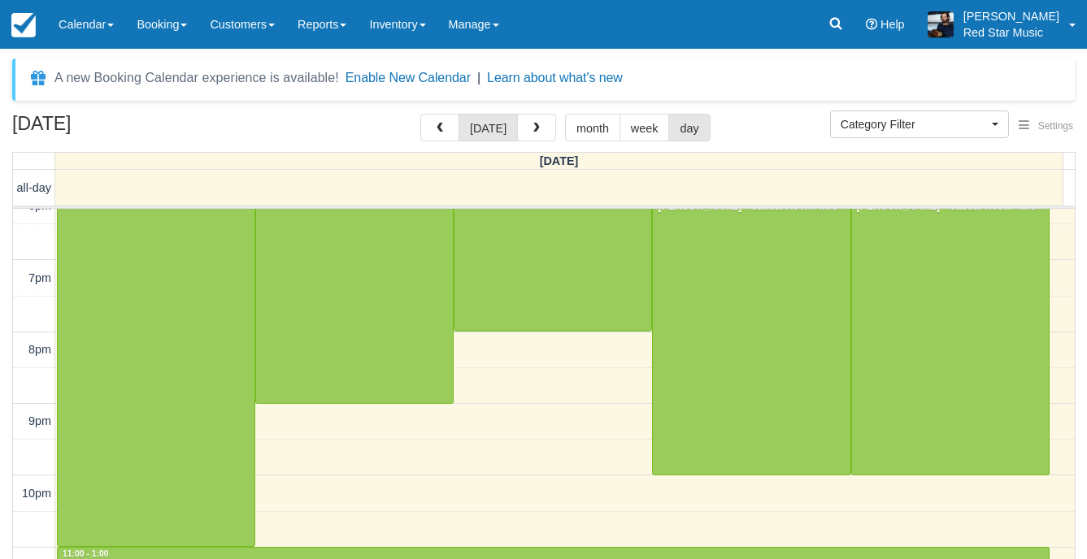
scroll to position [679, 0]
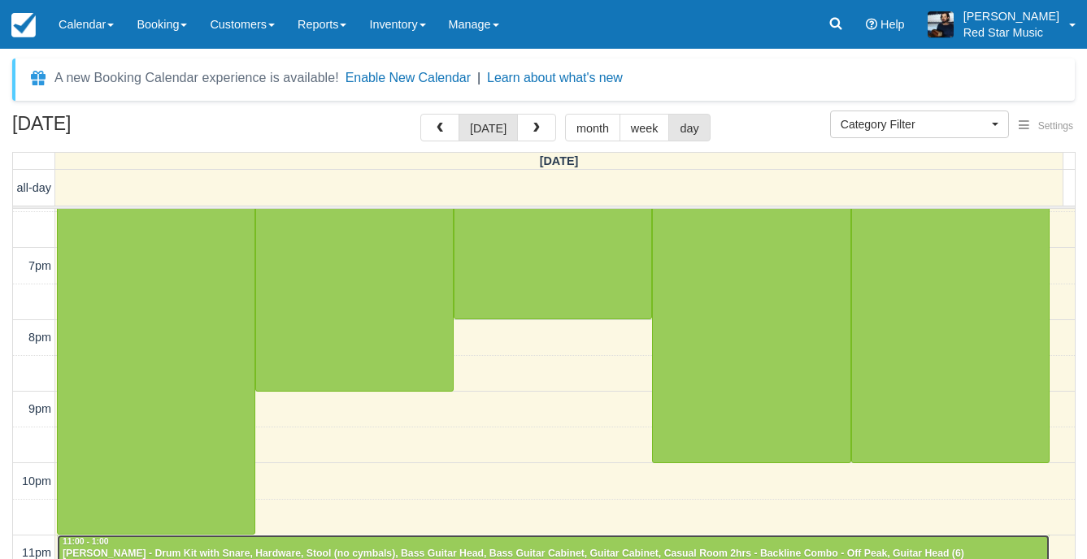
click at [181, 540] on div "11:00 - 1:00" at bounding box center [553, 542] width 983 height 11
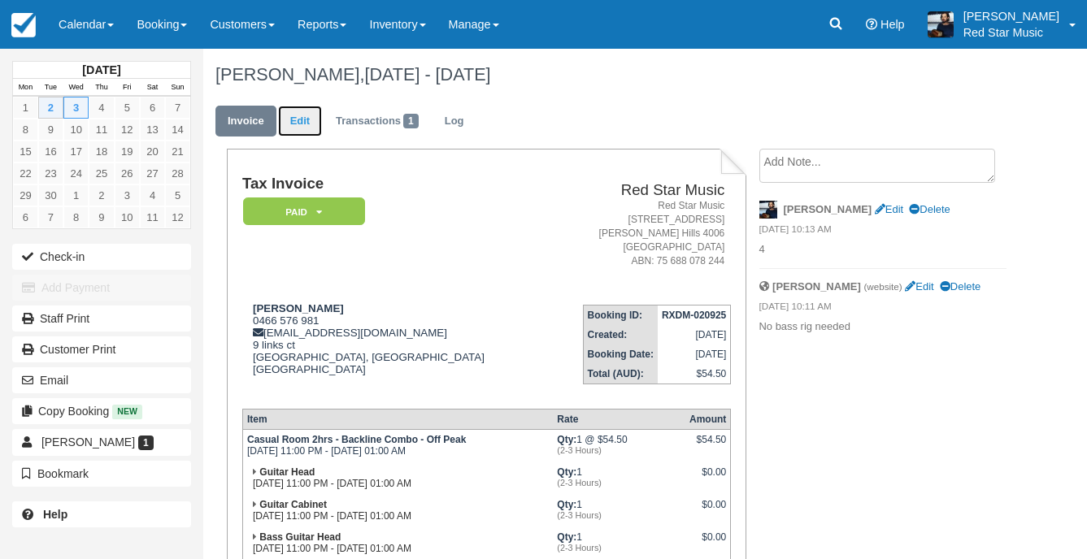
click at [309, 116] on link "Edit" at bounding box center [300, 122] width 44 height 32
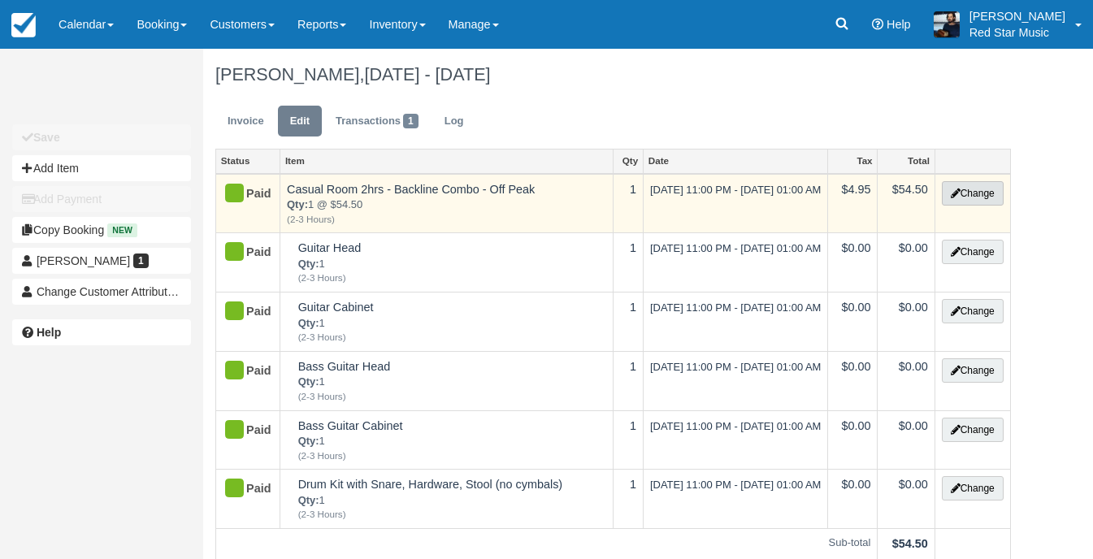
click at [984, 193] on button "Change" at bounding box center [973, 193] width 62 height 24
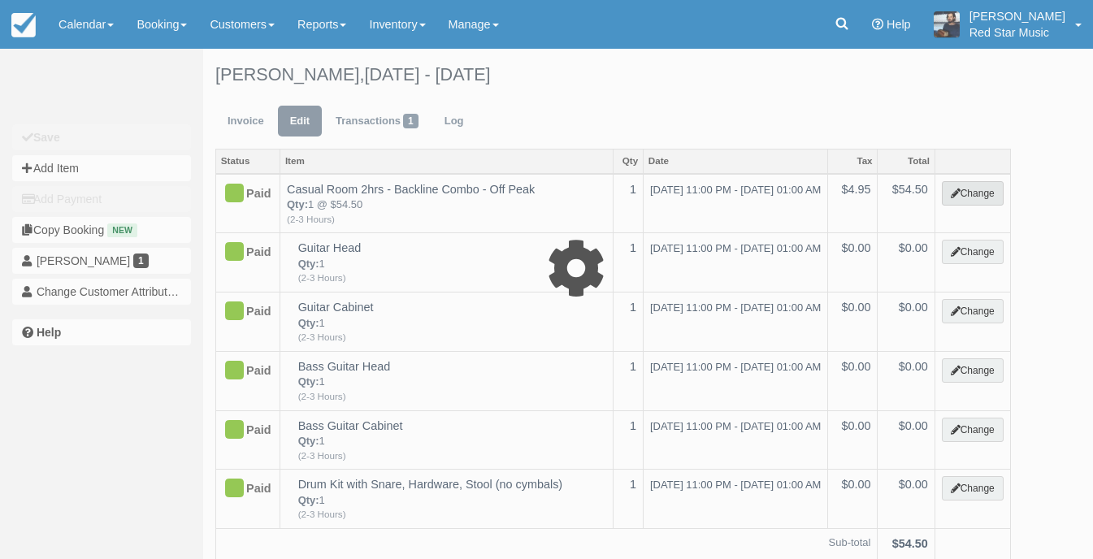
select select "5"
type input "54.50"
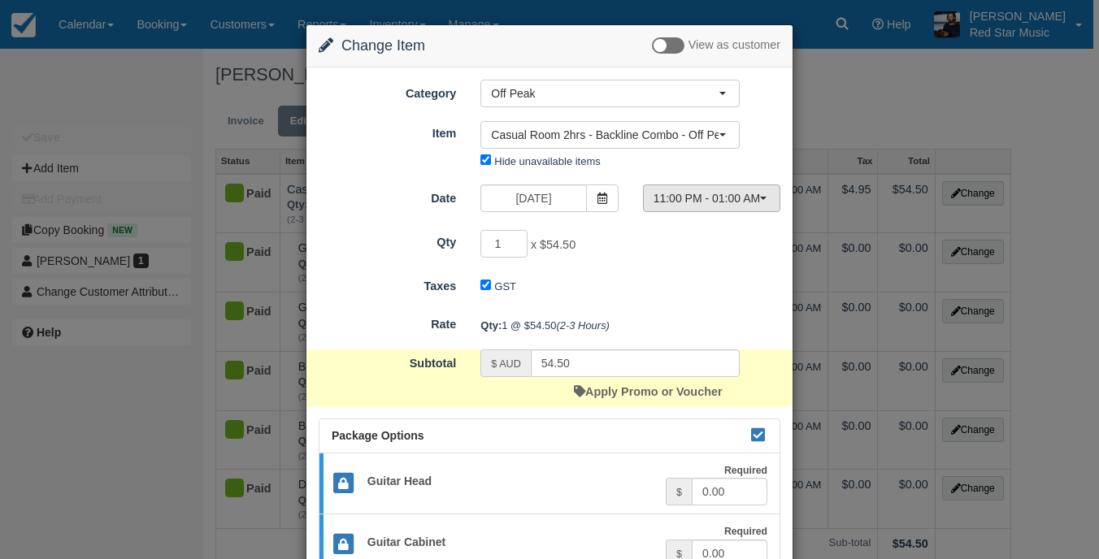
click at [683, 202] on span "11:00 PM - 01:00 AM" at bounding box center [707, 198] width 106 height 16
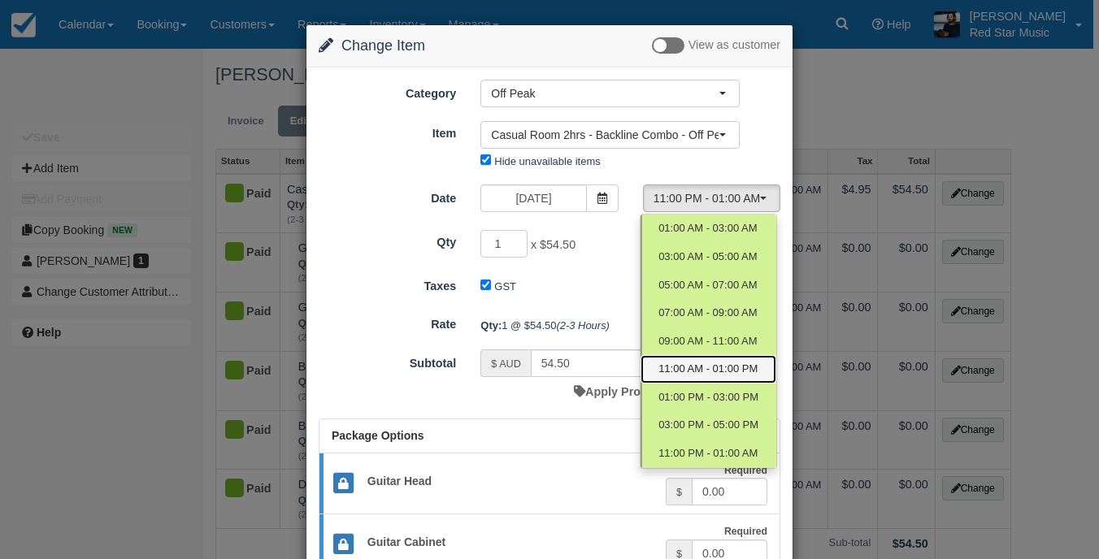
click at [680, 359] on link "11:00 AM - 01:00 PM" at bounding box center [709, 369] width 136 height 28
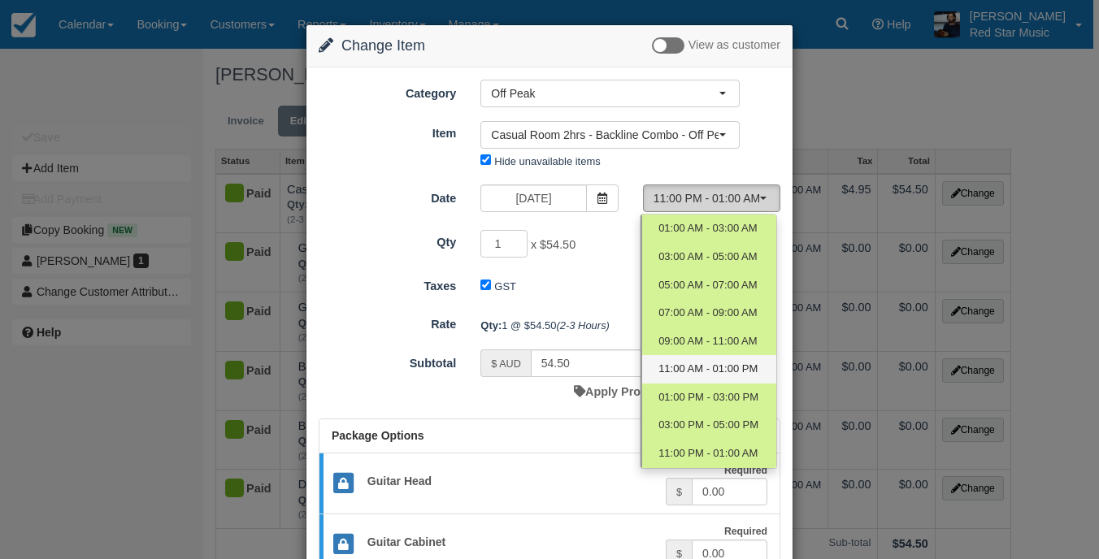
select select "5"
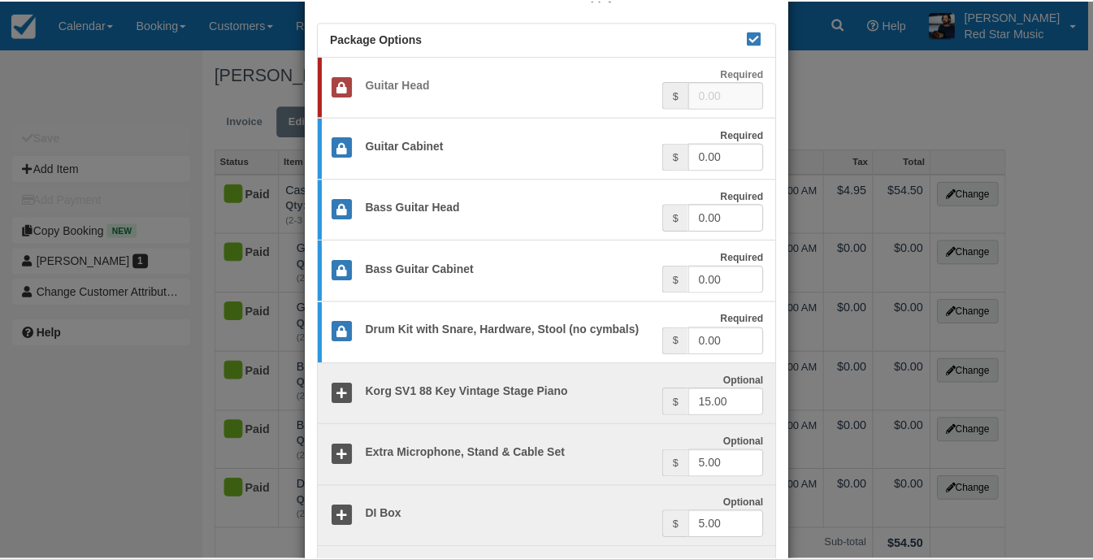
scroll to position [369, 0]
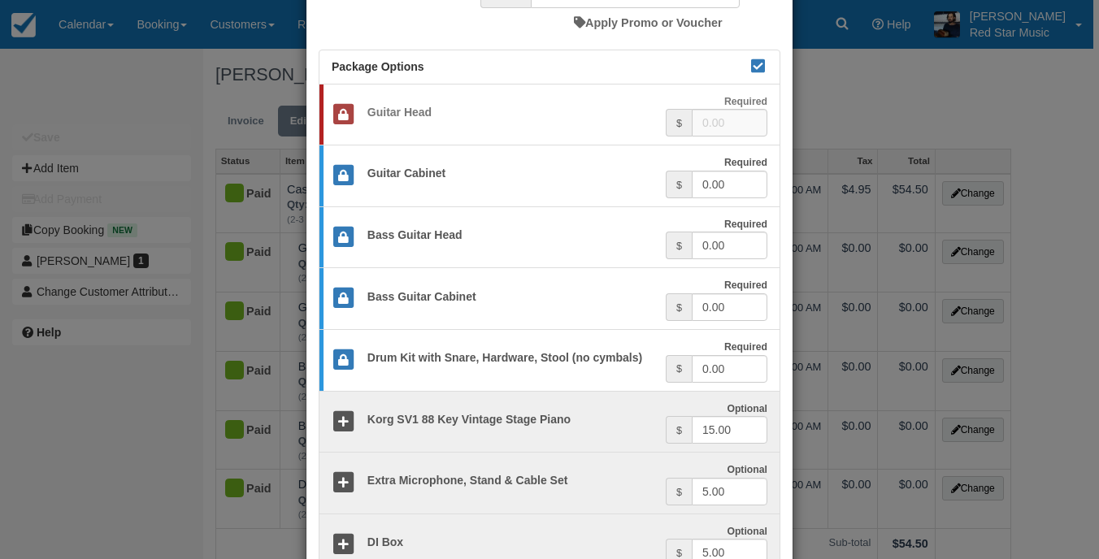
click at [821, 85] on div "Change Item Add Item View as customer Category Off Peak Staff Prime Time Off Pe…" at bounding box center [549, 279] width 1099 height 559
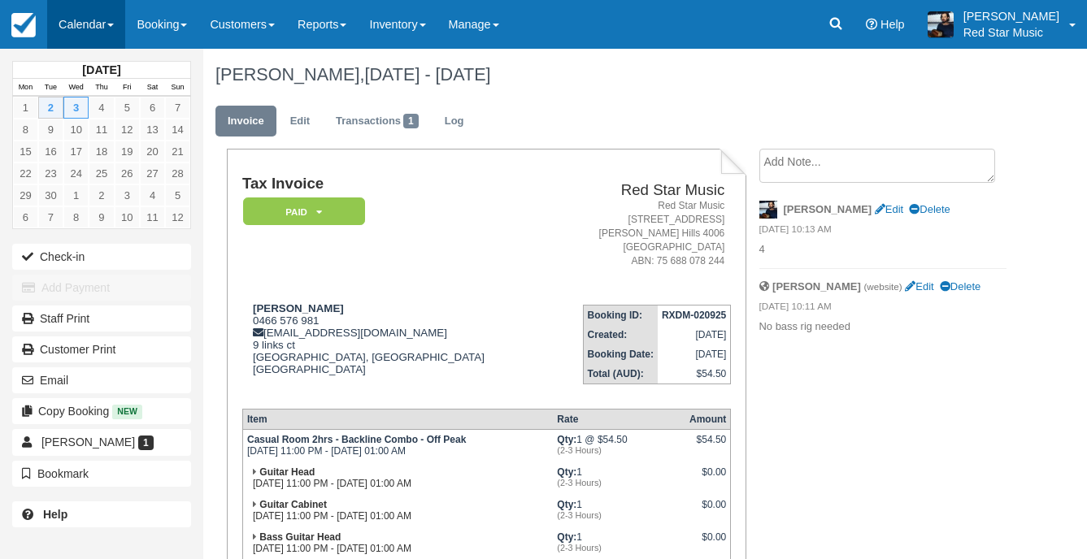
click at [98, 27] on link "Calendar" at bounding box center [86, 24] width 78 height 49
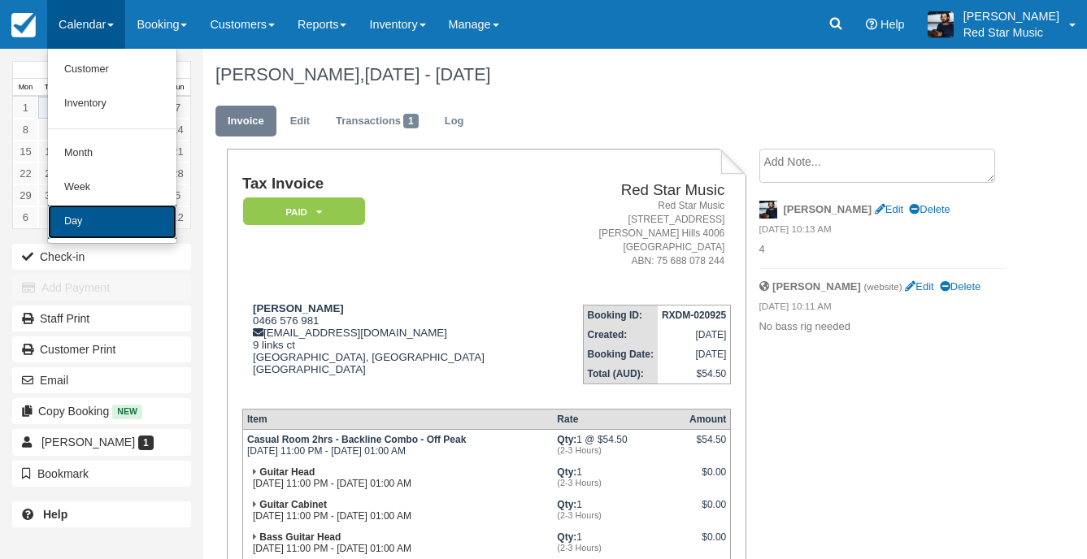
click at [98, 234] on link "Day" at bounding box center [112, 222] width 128 height 34
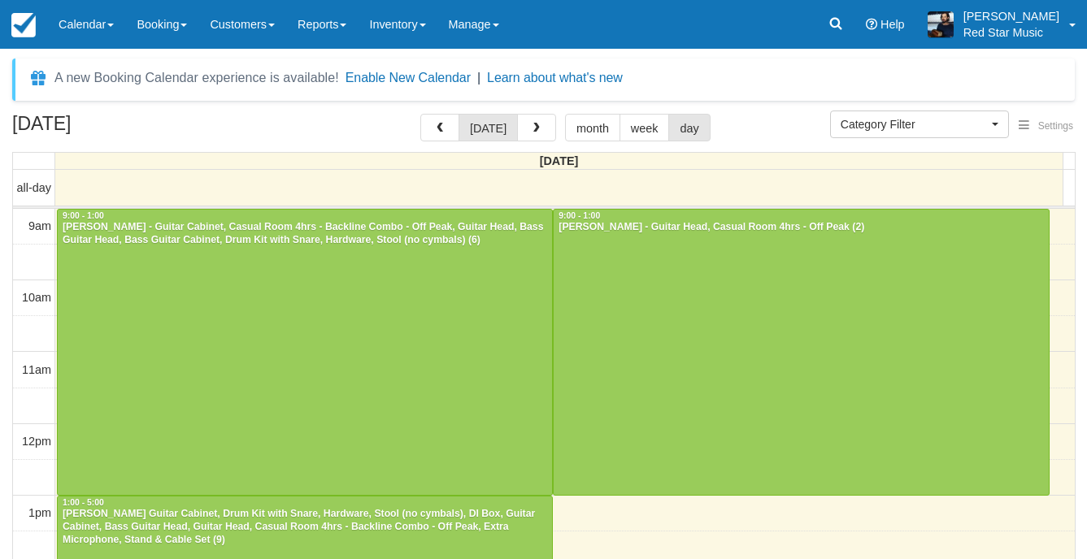
select select
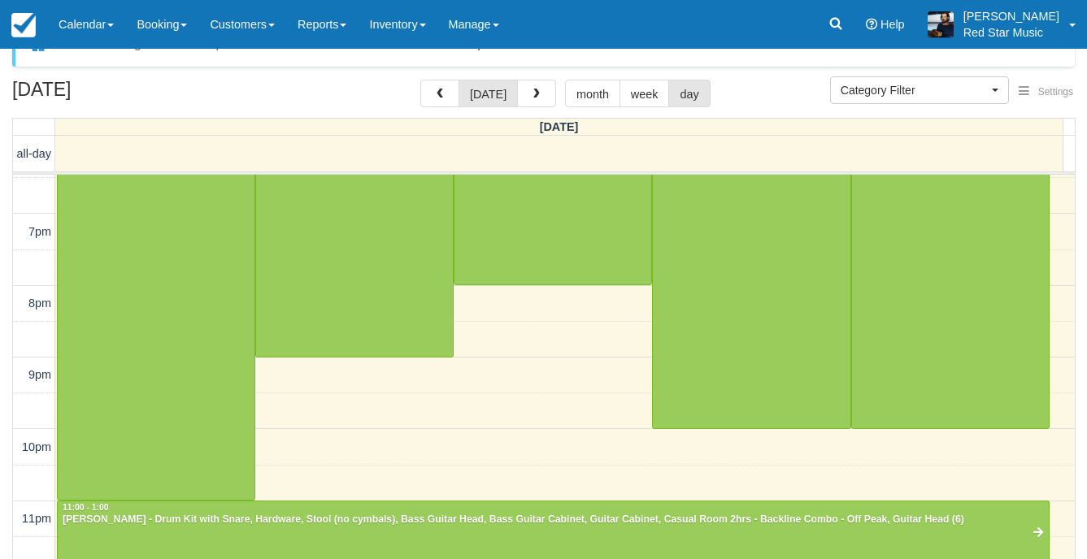
scroll to position [52, 0]
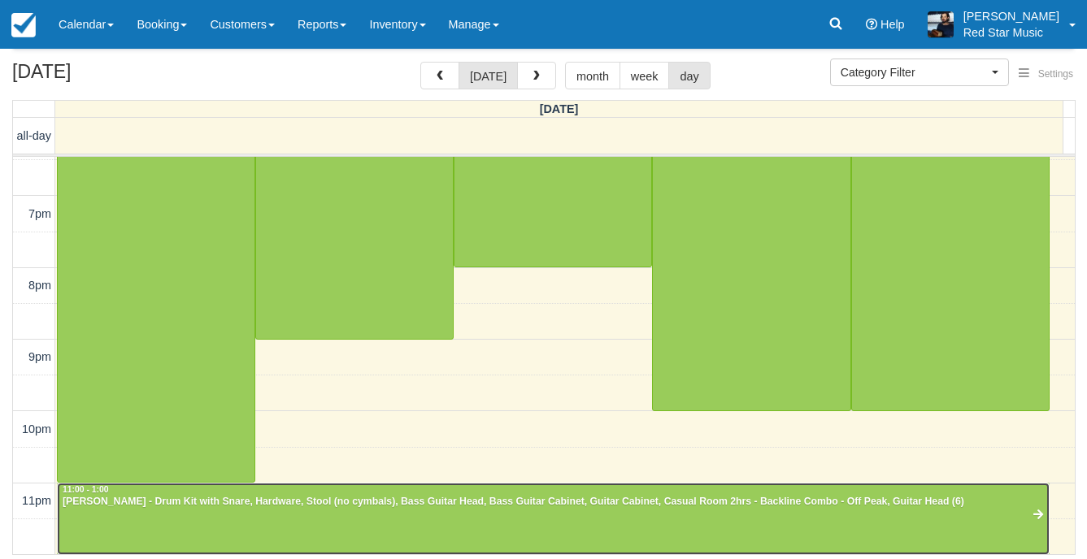
click at [488, 506] on div "Isaiah Quintana - Drum Kit with Snare, Hardware, Stool (no cymbals), Bass Guita…" at bounding box center [553, 502] width 983 height 13
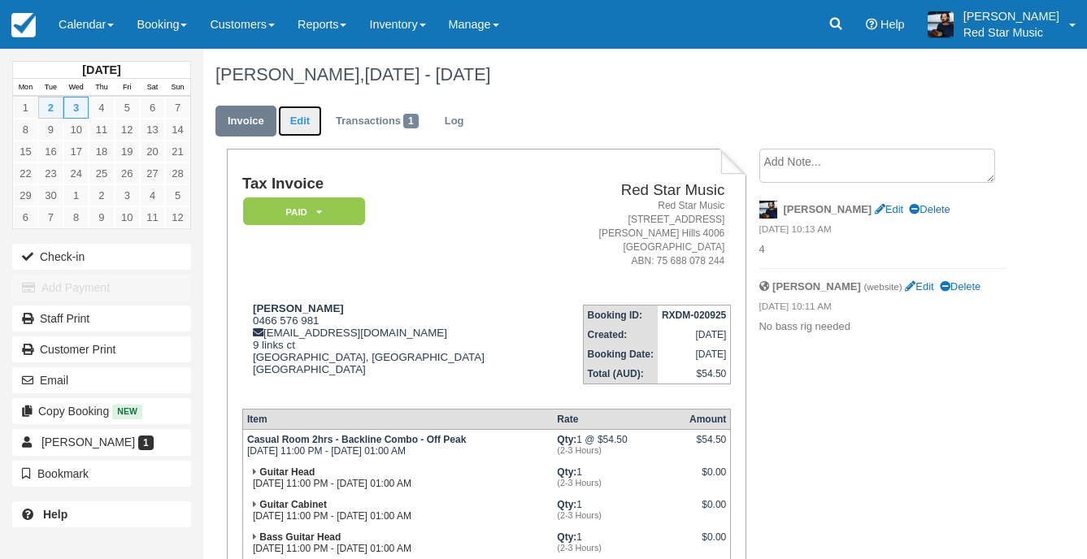
click at [302, 123] on link "Edit" at bounding box center [300, 122] width 44 height 32
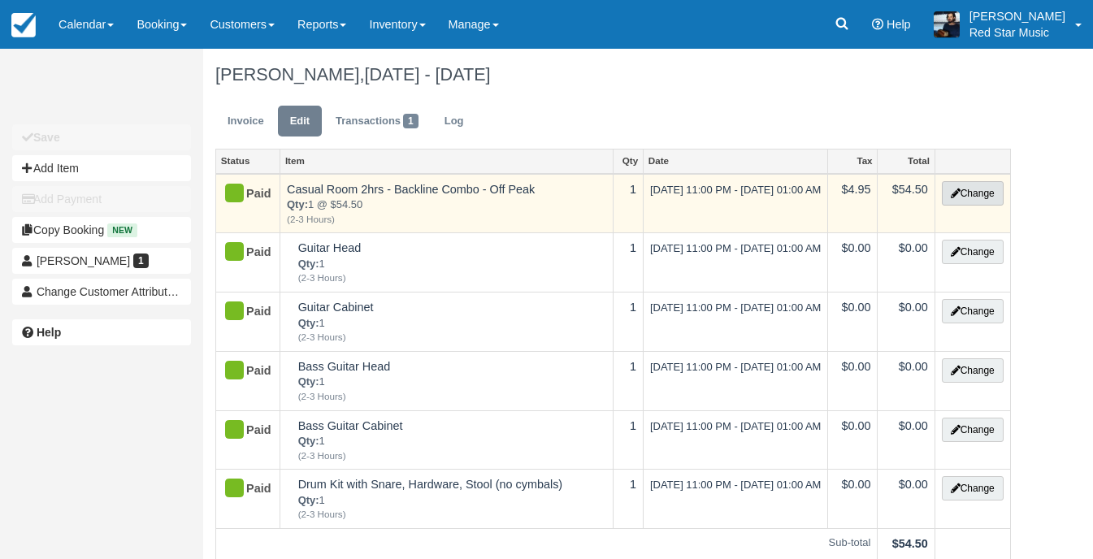
click at [958, 197] on button "Change" at bounding box center [973, 193] width 62 height 24
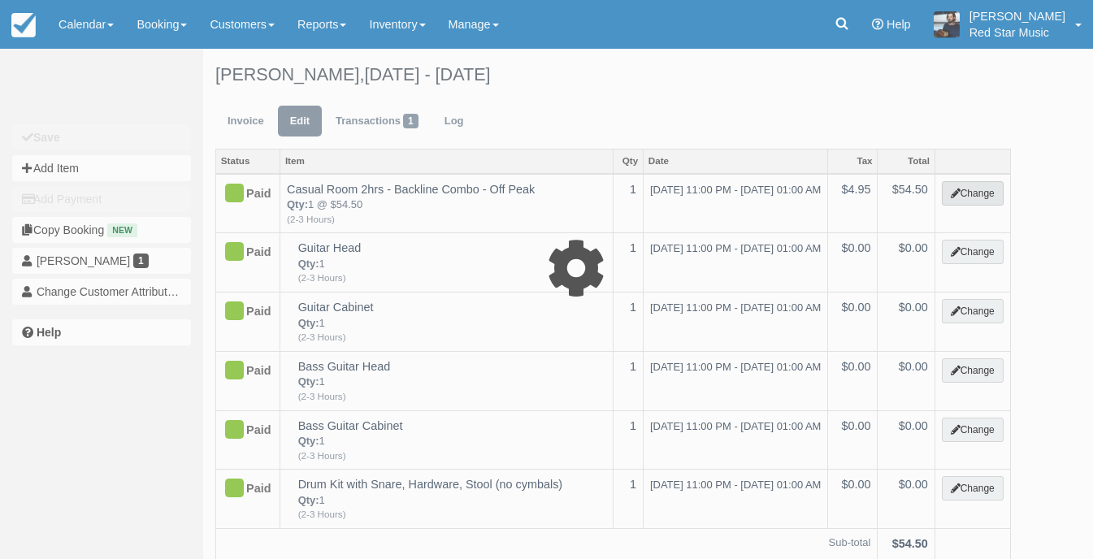
select select "5"
type input "54.50"
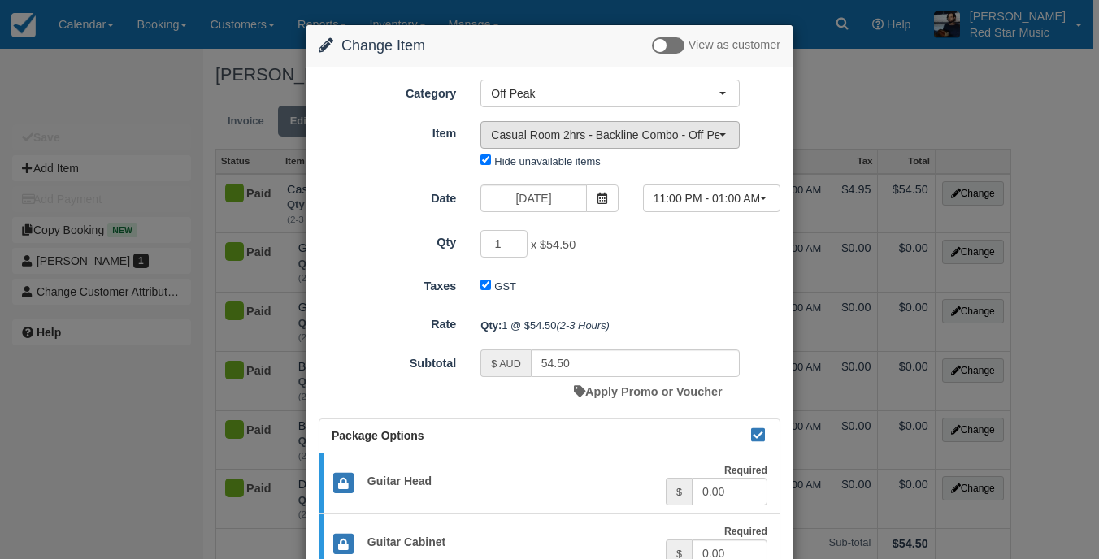
click at [638, 140] on span "Casual Room 2hrs - Backline Combo - Off Peak (3)" at bounding box center [605, 135] width 228 height 16
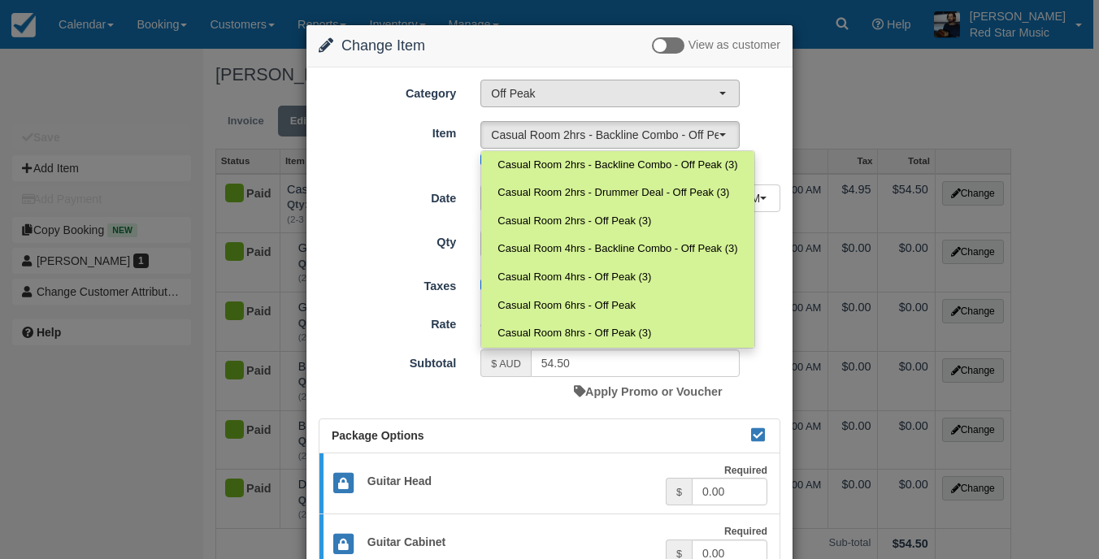
click at [663, 83] on button "Off Peak" at bounding box center [609, 94] width 259 height 28
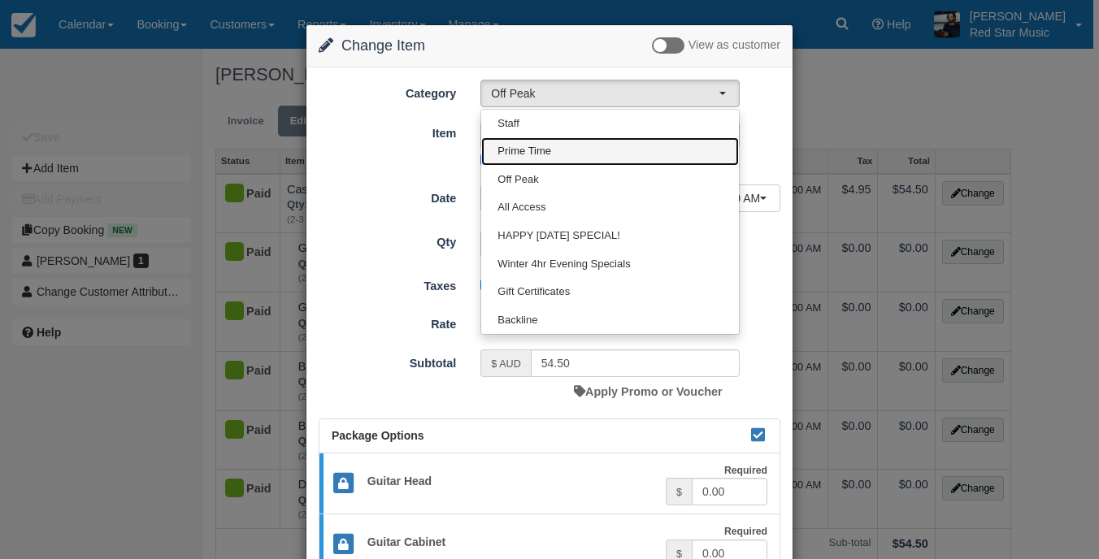
click at [575, 154] on link "Prime Time" at bounding box center [610, 151] width 258 height 28
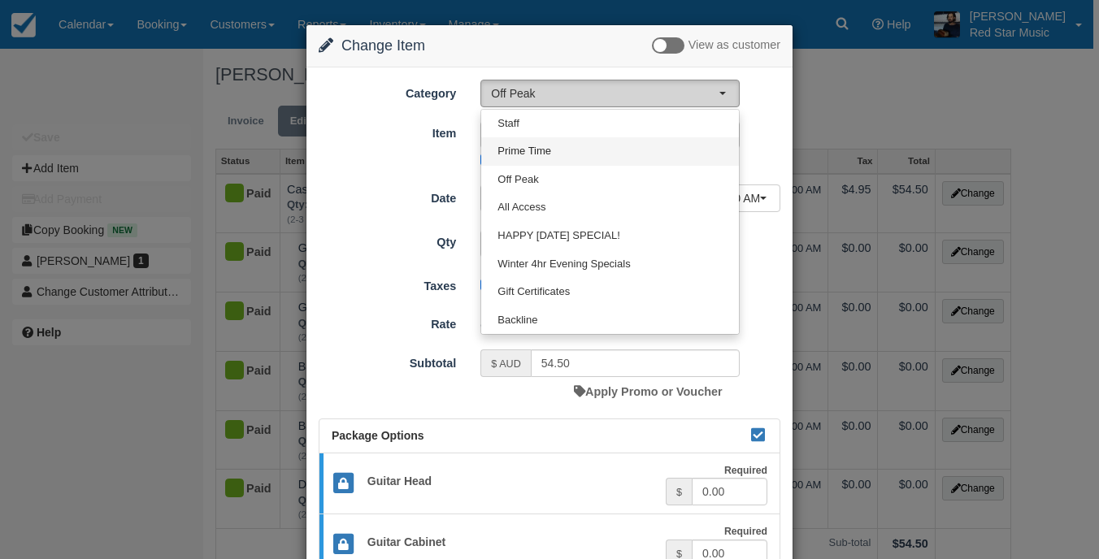
select select "6"
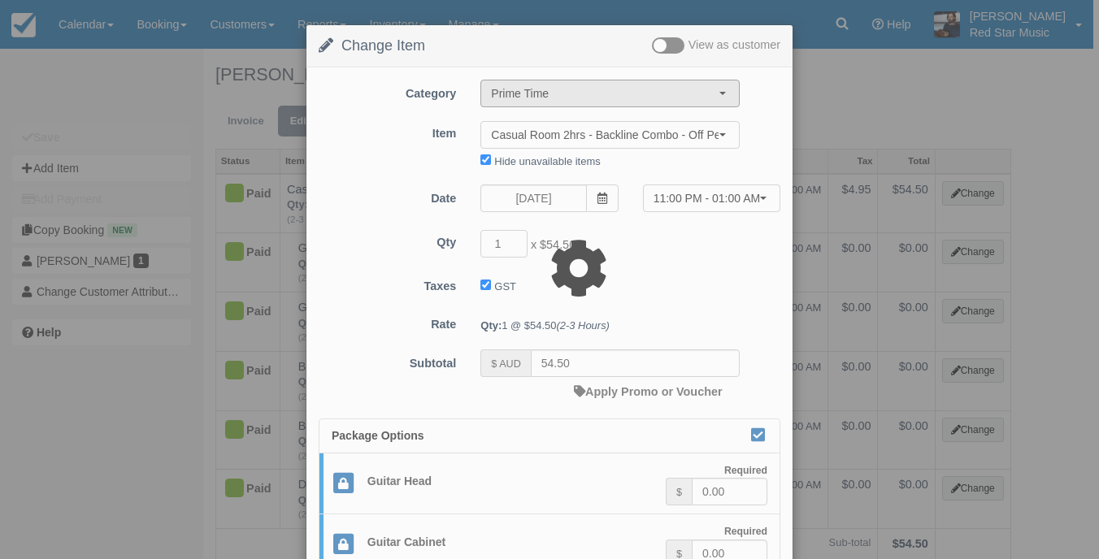
type input "59.50"
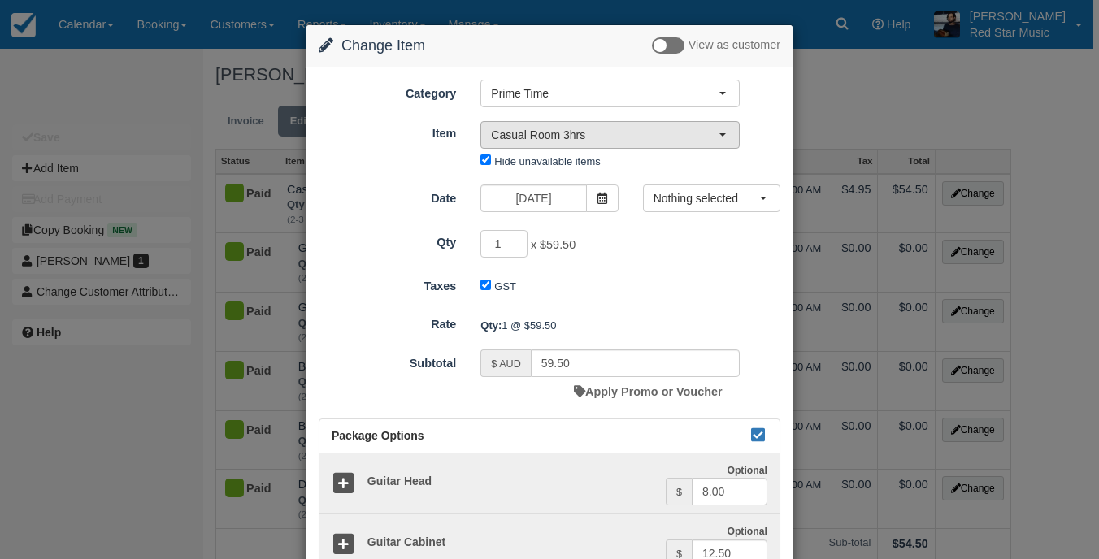
click at [595, 135] on span "Casual Room 3hrs" at bounding box center [605, 135] width 228 height 16
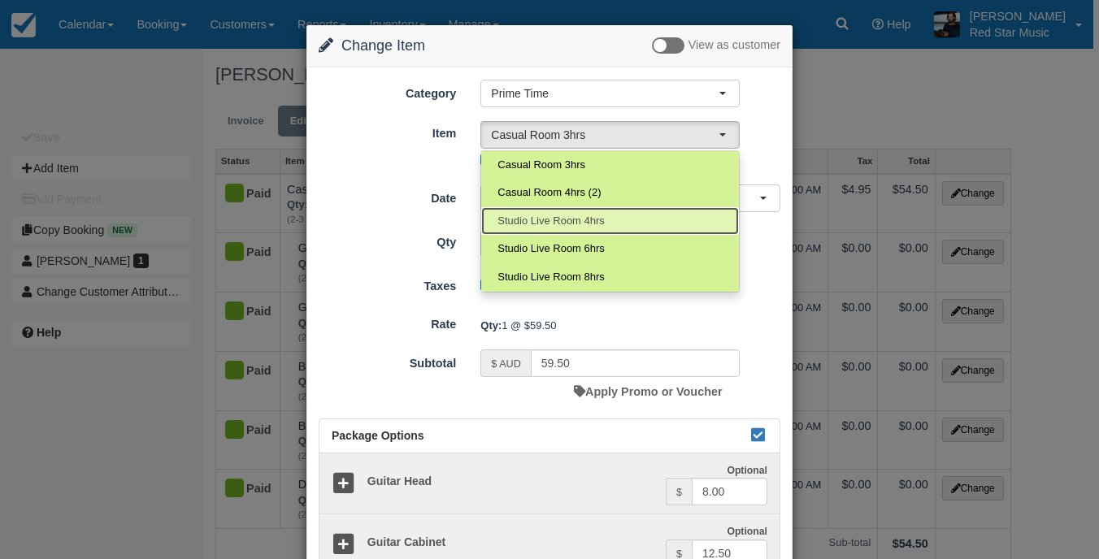
click at [620, 224] on link "Studio Live Room 4hrs" at bounding box center [610, 221] width 258 height 28
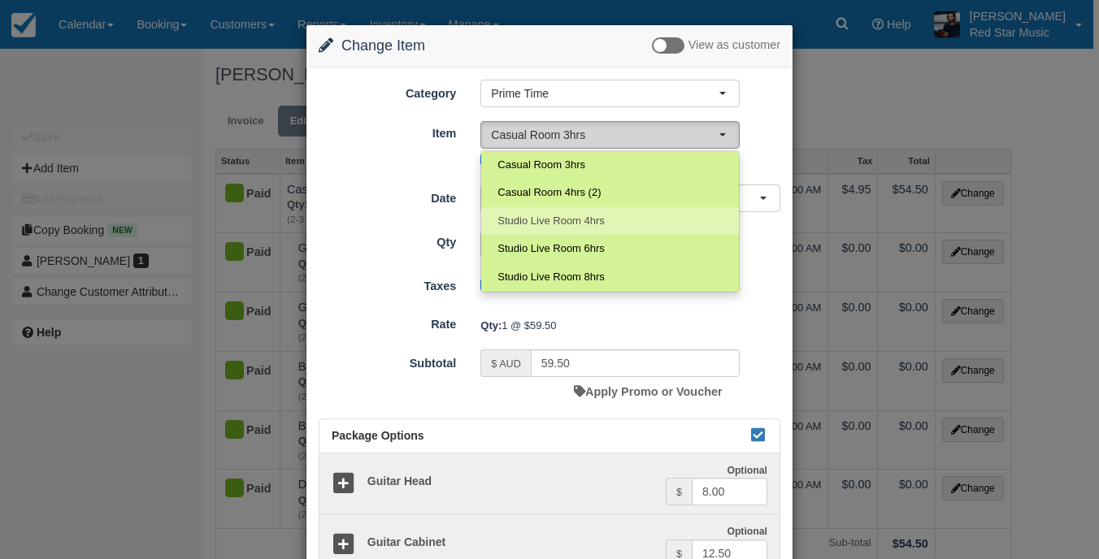
select select "24"
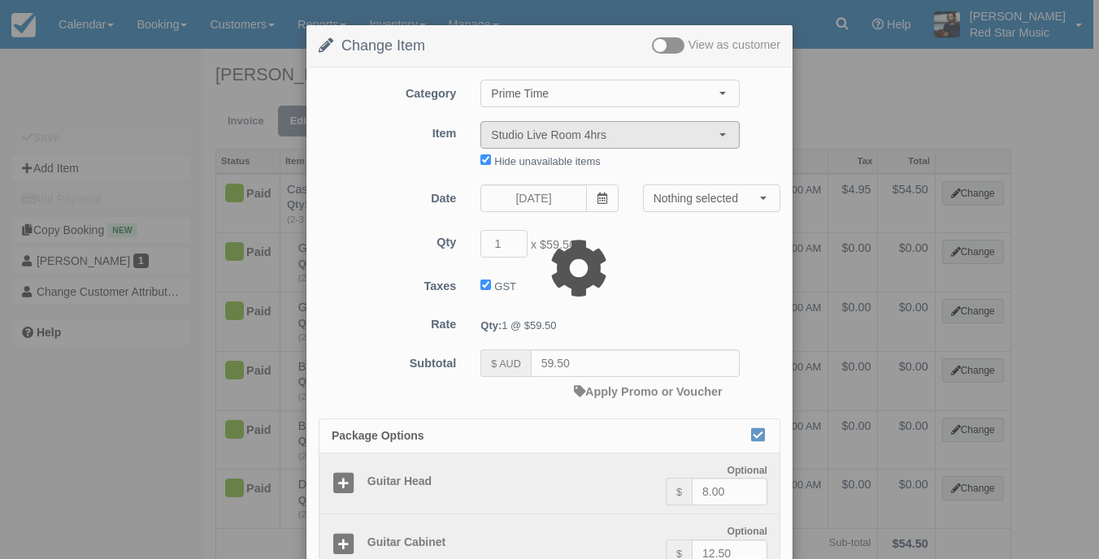
type input "79.50"
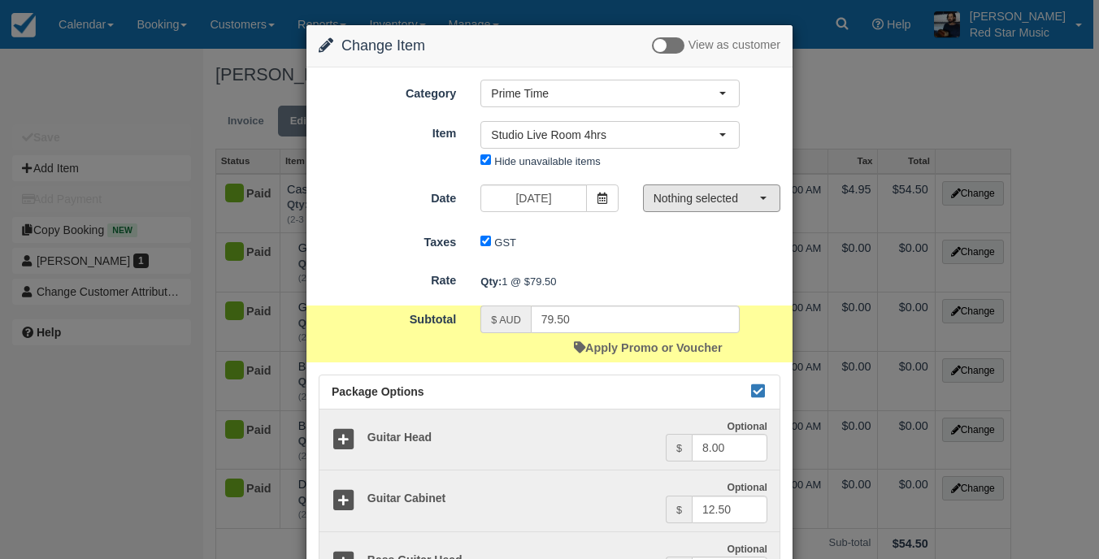
click at [682, 202] on span "Nothing selected" at bounding box center [707, 198] width 106 height 16
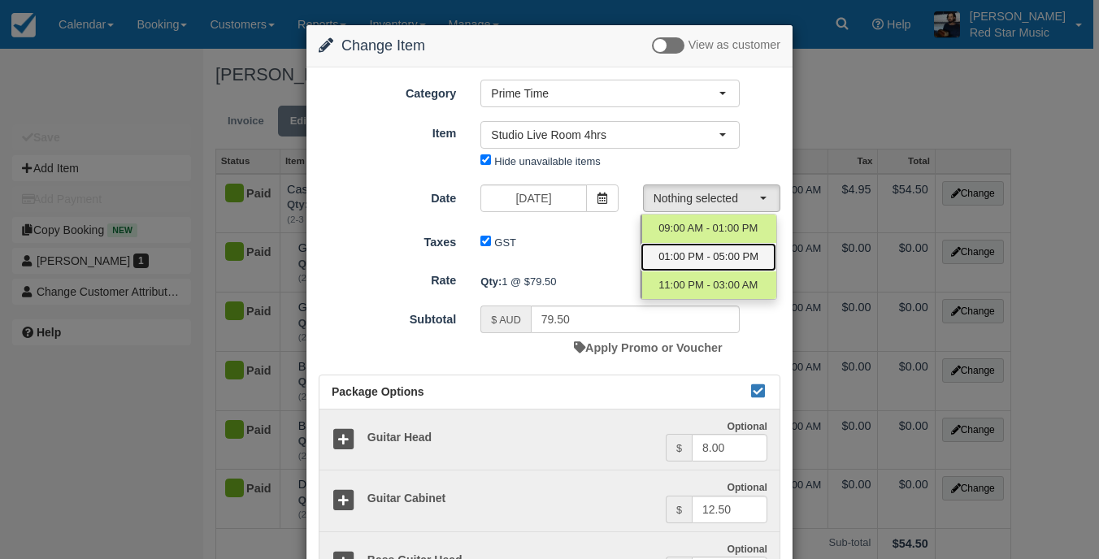
click at [690, 256] on span "01:00 PM - 05:00 PM" at bounding box center [709, 257] width 100 height 15
select select "1"
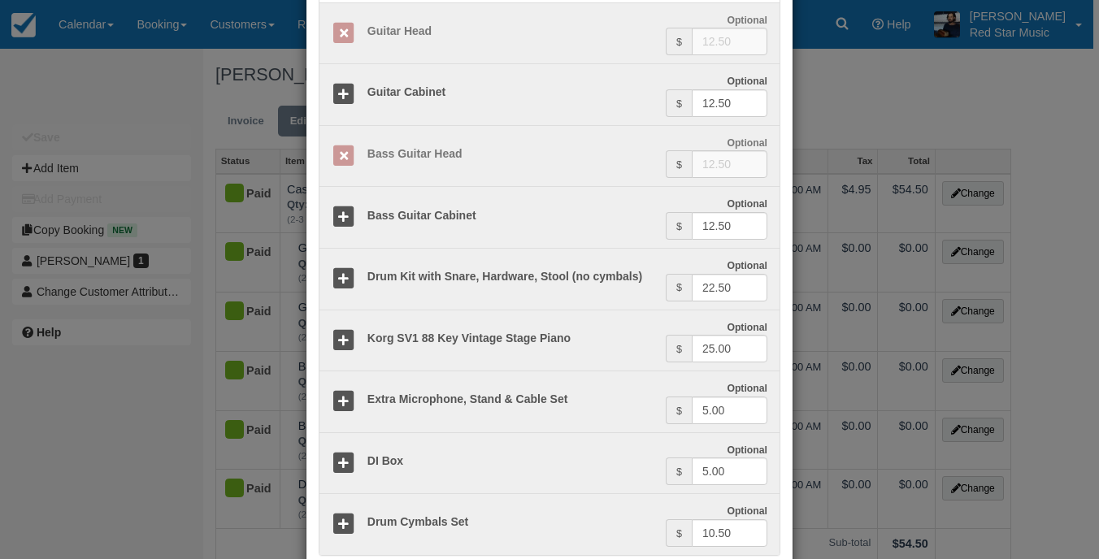
scroll to position [325, 0]
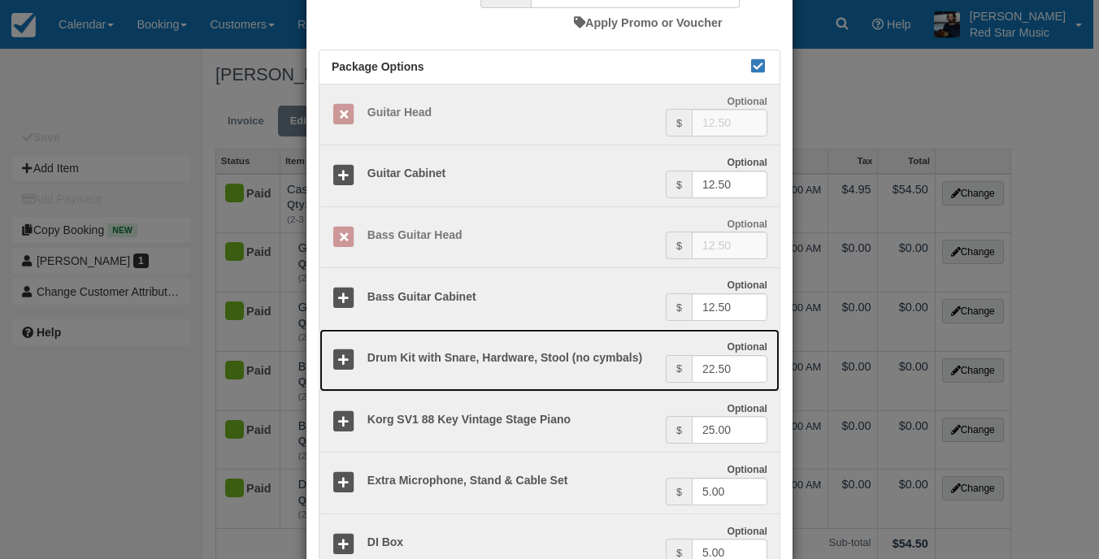
click at [333, 354] on icon at bounding box center [344, 361] width 24 height 24
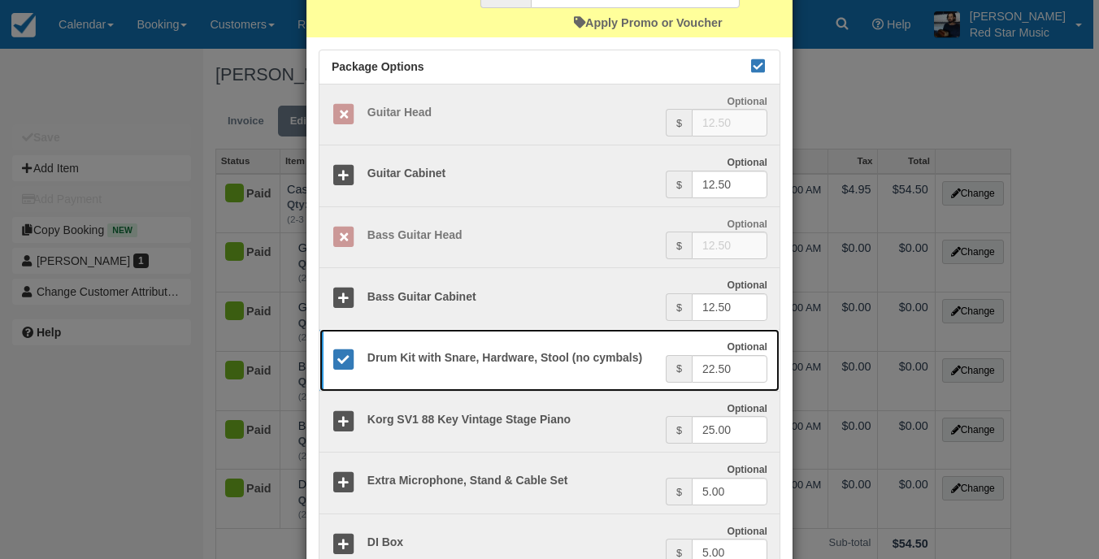
scroll to position [244, 0]
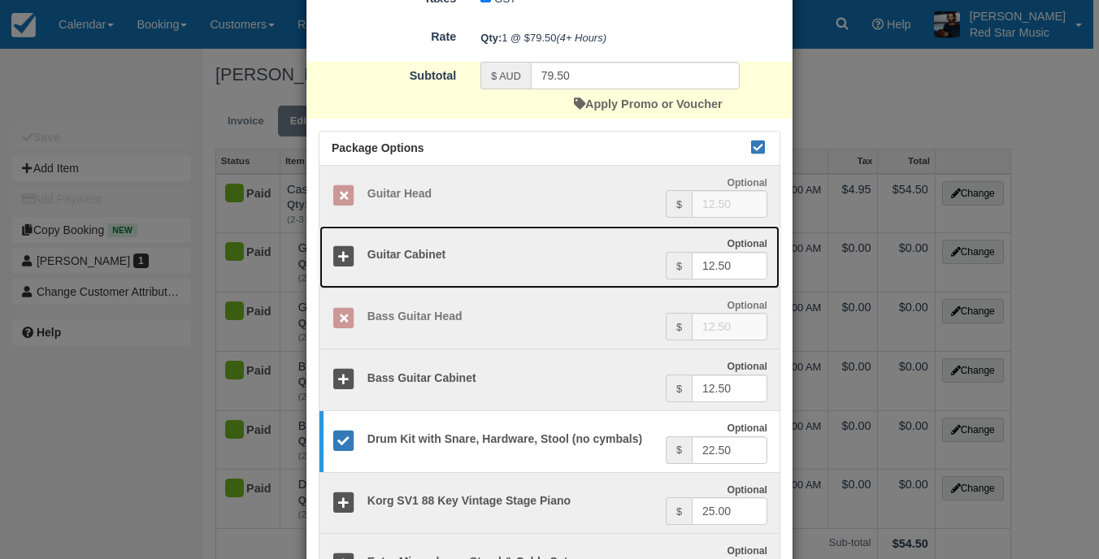
click at [346, 260] on icon at bounding box center [344, 258] width 24 height 24
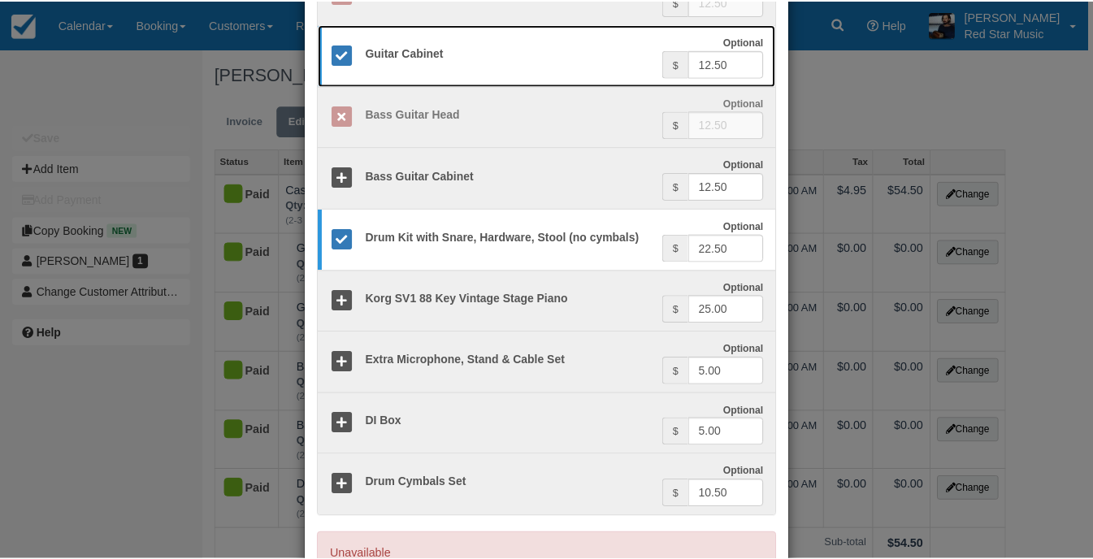
scroll to position [569, 0]
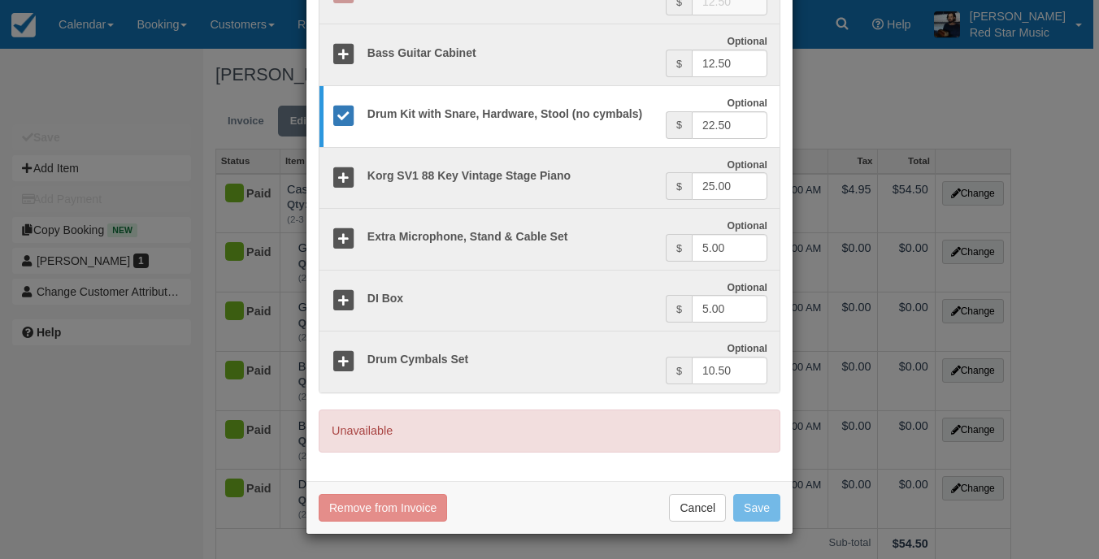
click at [945, 121] on div "Change Item Add Item View as customer Category Prime Time Staff Prime Time Off …" at bounding box center [549, 279] width 1099 height 559
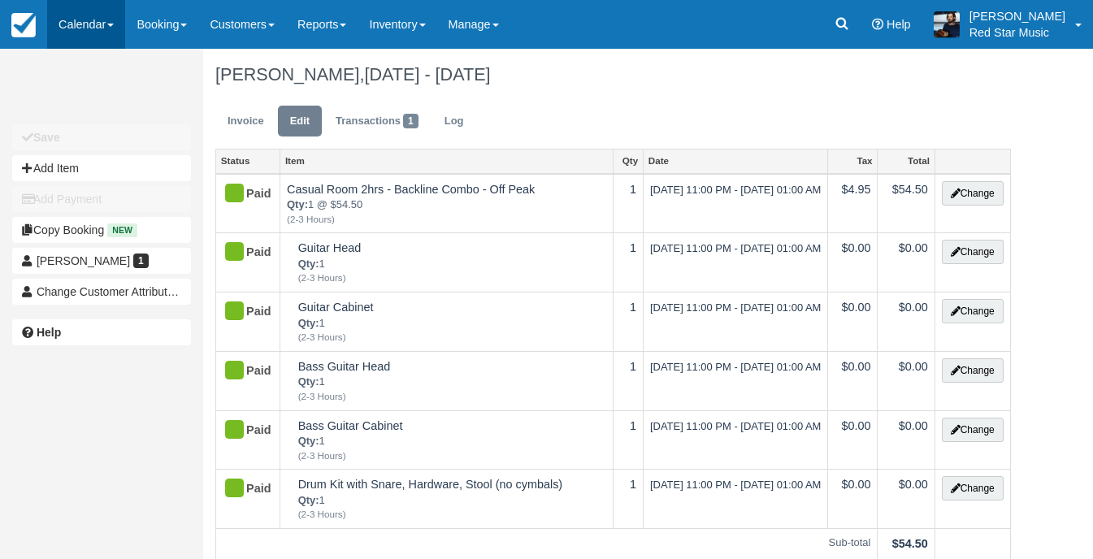
click at [92, 13] on link "Calendar" at bounding box center [86, 24] width 78 height 49
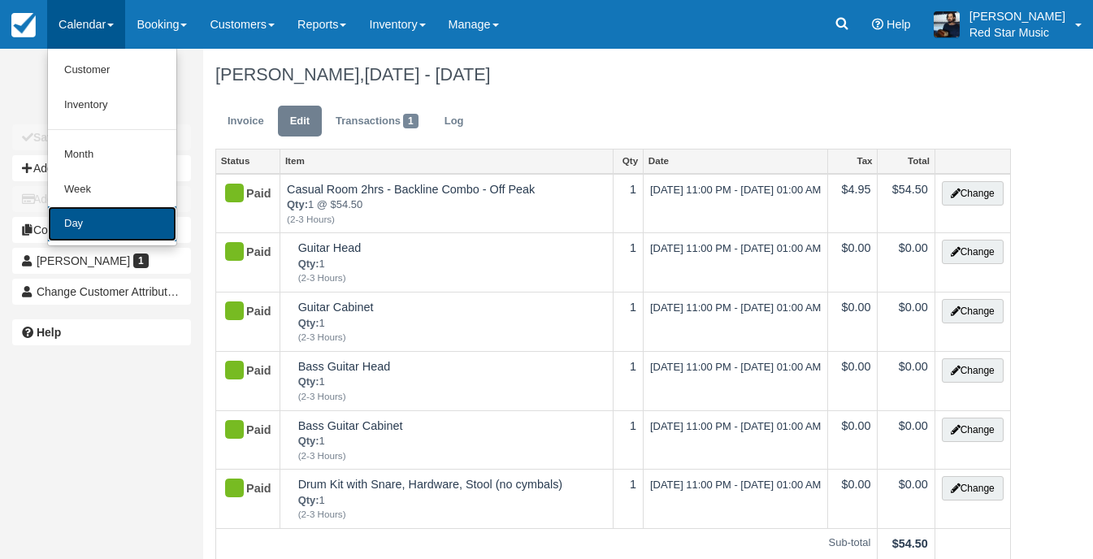
click at [124, 231] on link "Day" at bounding box center [112, 224] width 128 height 35
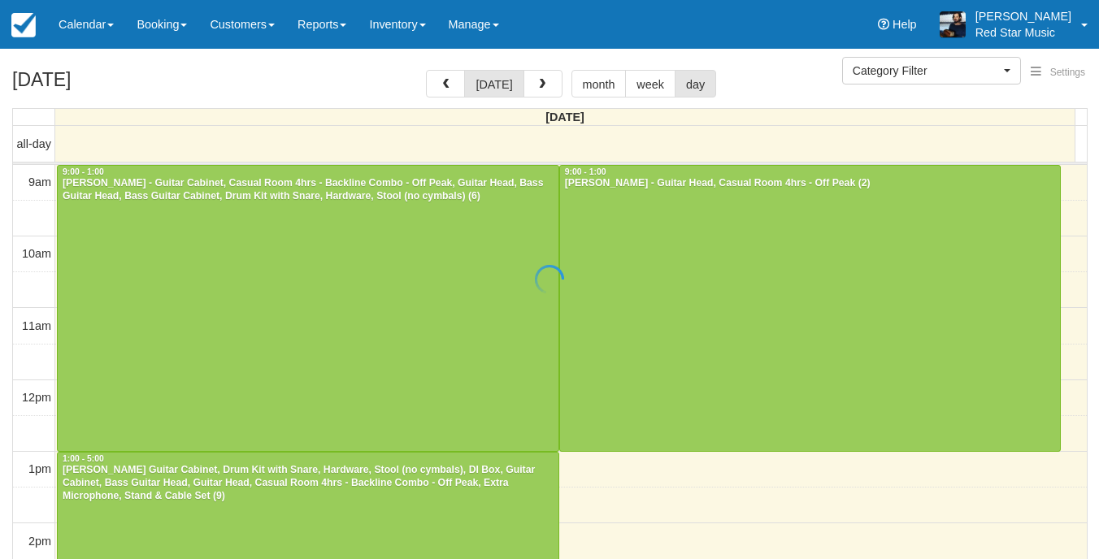
select select
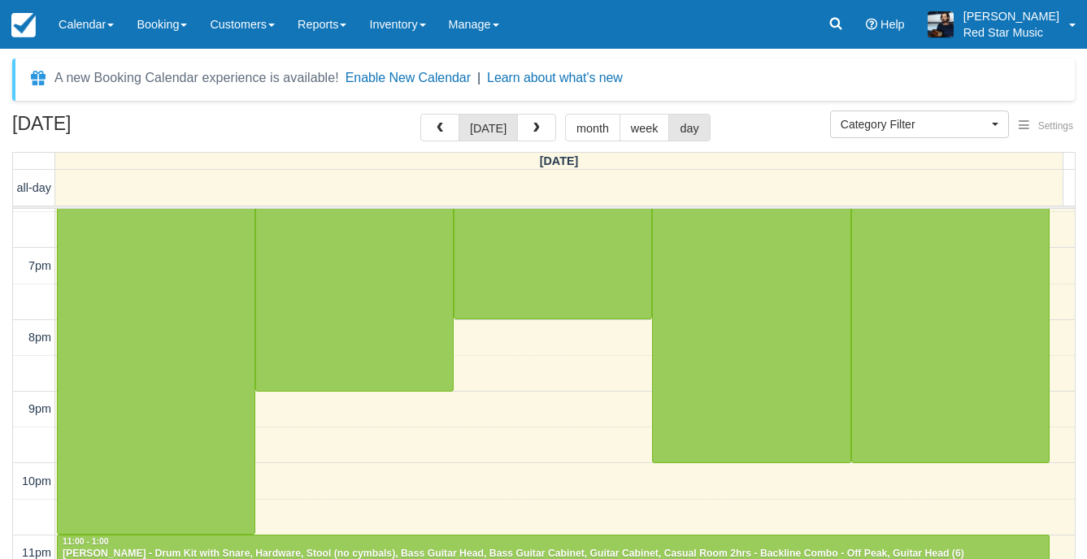
scroll to position [52, 0]
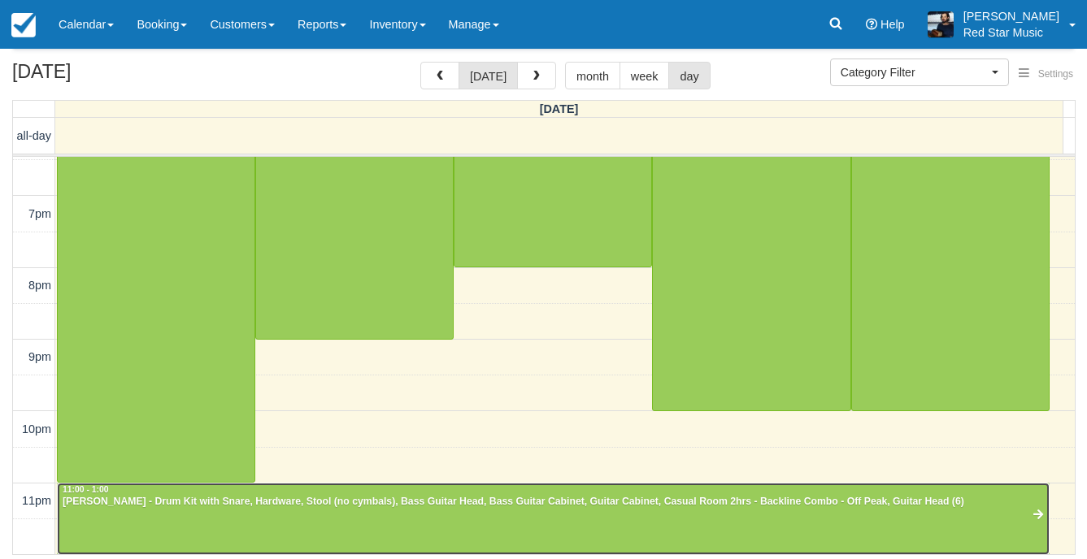
click at [522, 511] on div at bounding box center [553, 519] width 991 height 71
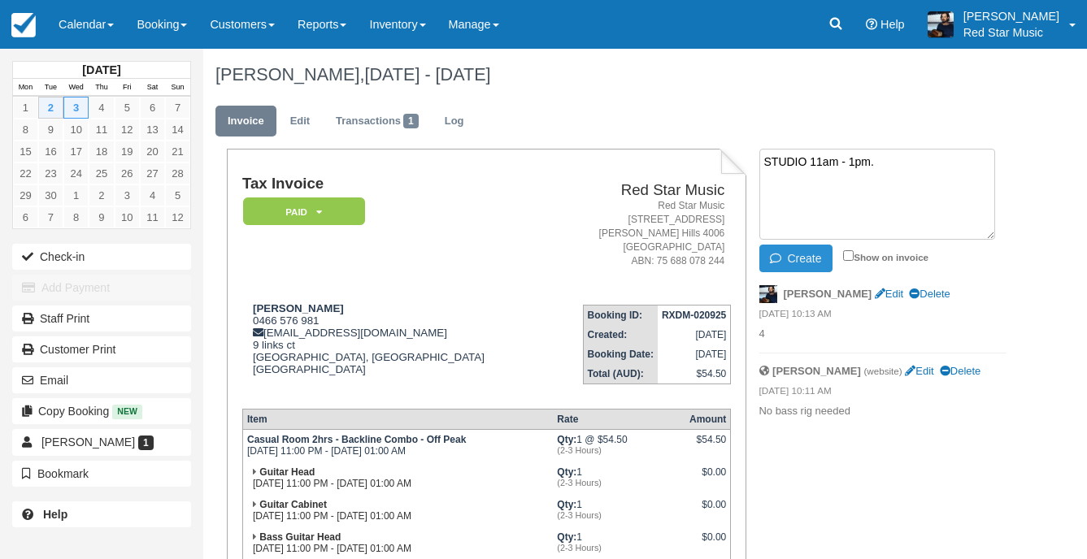
type textarea "STUDIO 11am - 1pm."
click at [789, 260] on button "Create" at bounding box center [795, 259] width 73 height 28
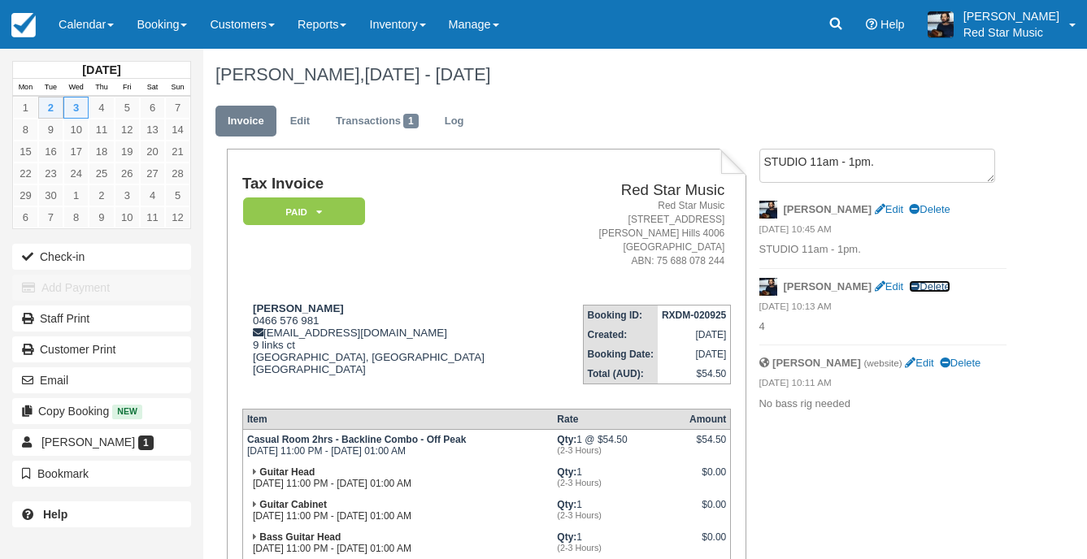
drag, startPoint x: 887, startPoint y: 287, endPoint x: 698, endPoint y: 67, distance: 290.0
click at [909, 287] on link "Delete" at bounding box center [929, 286] width 41 height 12
click at [86, 8] on link "Calendar" at bounding box center [86, 24] width 78 height 49
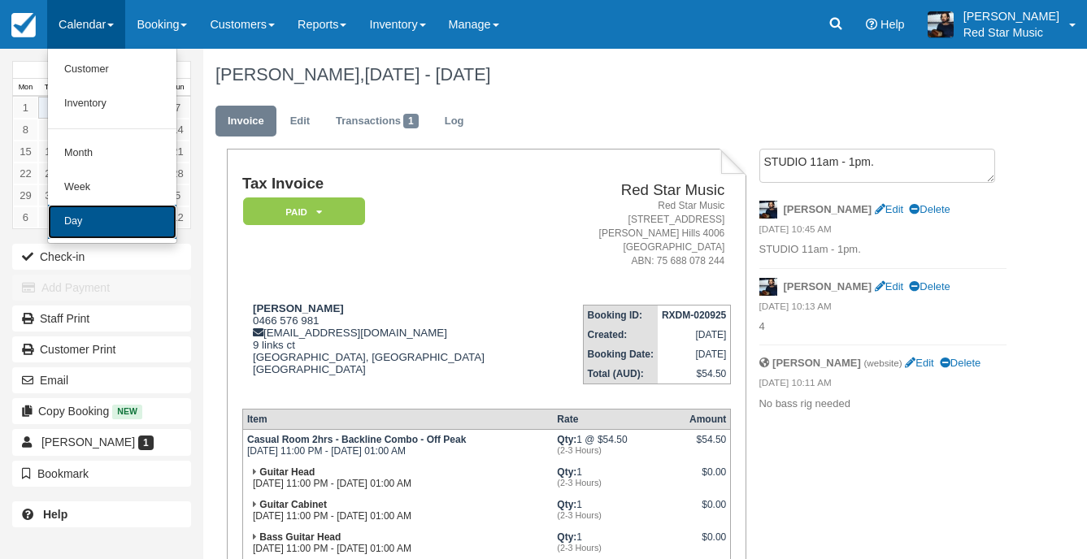
click at [111, 211] on link "Day" at bounding box center [112, 222] width 128 height 34
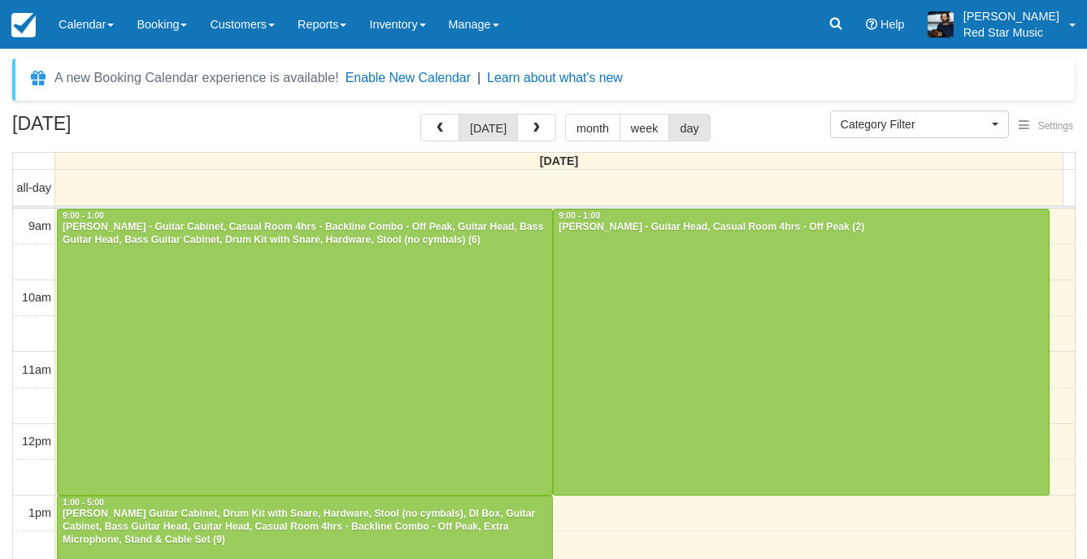
select select
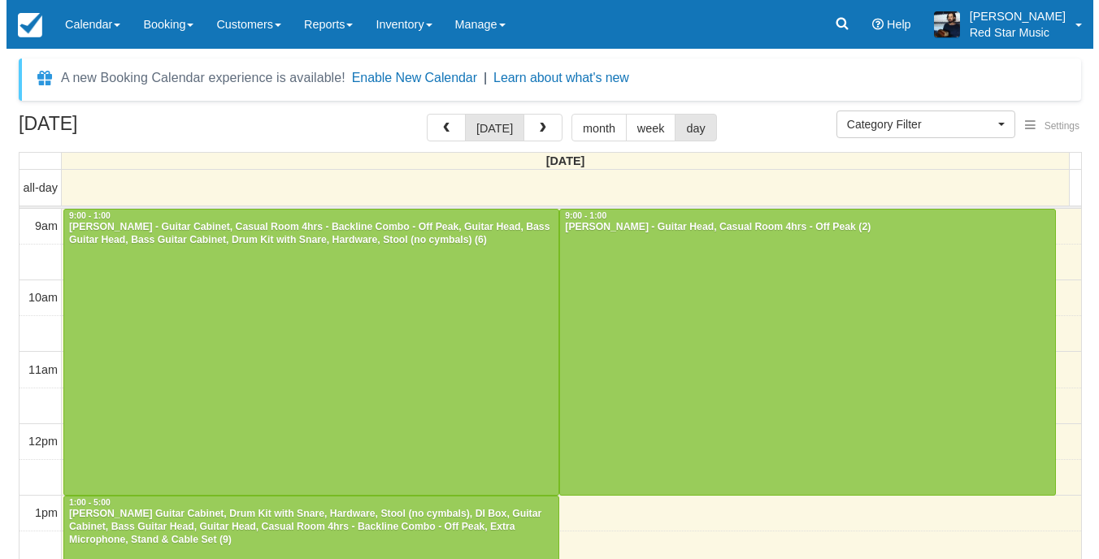
scroll to position [72, 0]
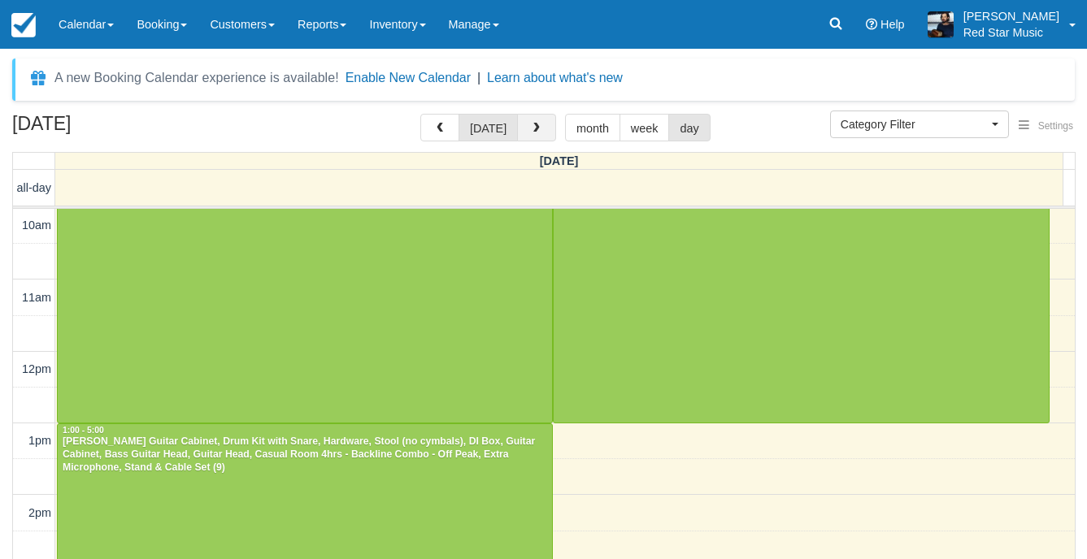
click at [521, 123] on button "button" at bounding box center [536, 128] width 39 height 28
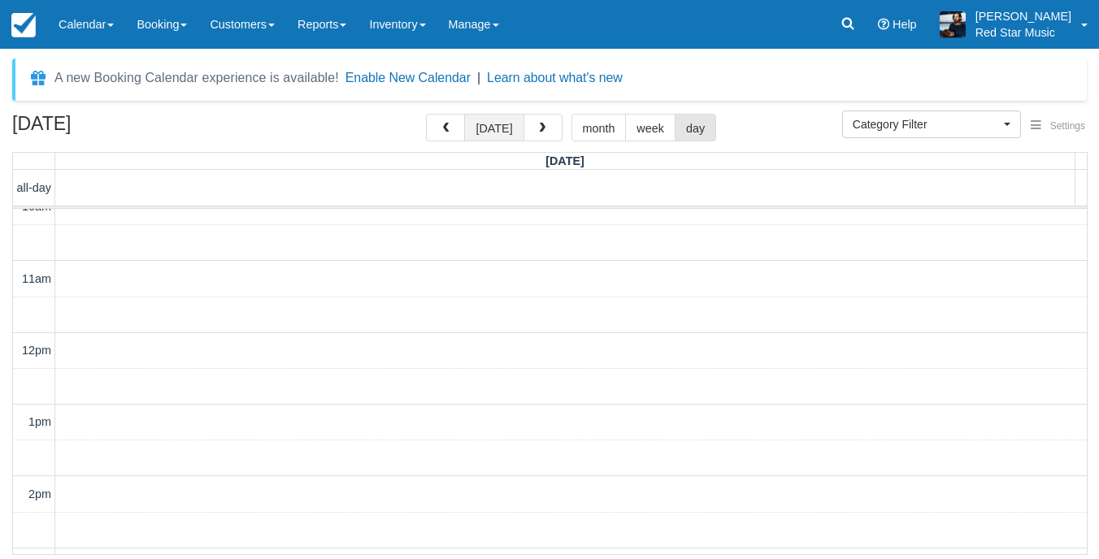
scroll to position [80, 0]
click at [501, 118] on button "[DATE]" at bounding box center [493, 128] width 59 height 28
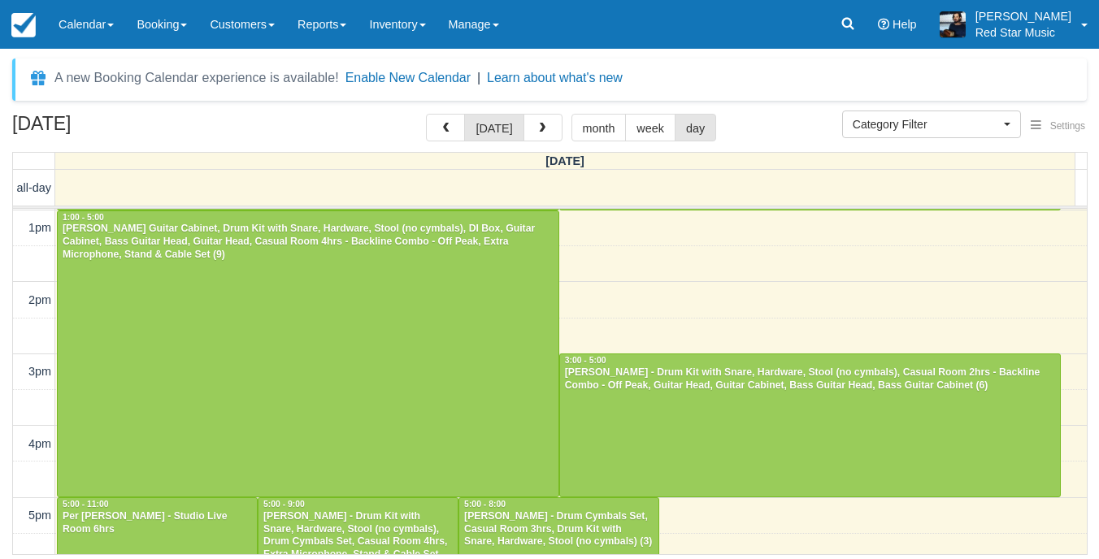
scroll to position [479, 0]
